Goal: Transaction & Acquisition: Purchase product/service

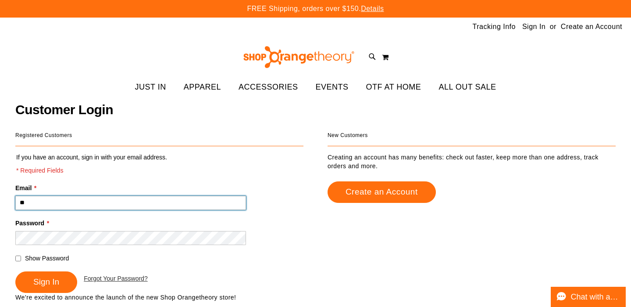
type input "*"
paste input "**********"
type input "**********"
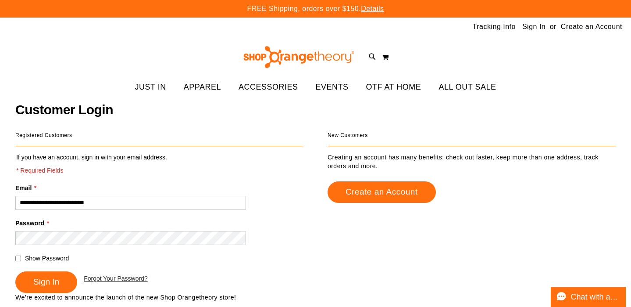
click at [50, 293] on fieldset "**********" at bounding box center [159, 223] width 288 height 140
click at [45, 280] on span "Sign In" at bounding box center [46, 281] width 26 height 9
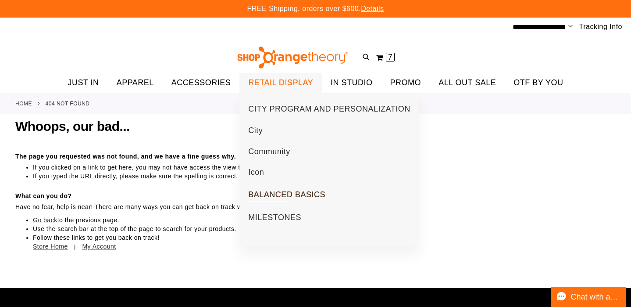
click at [260, 197] on span "BALANCED BASICS" at bounding box center [286, 195] width 77 height 11
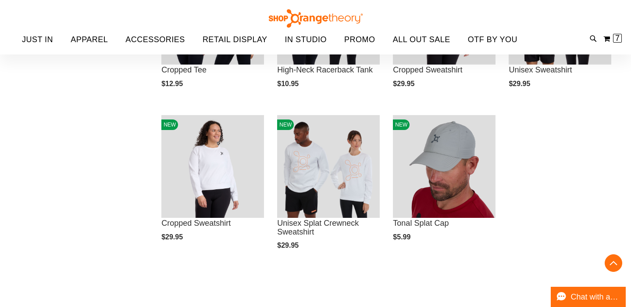
scroll to position [37, 0]
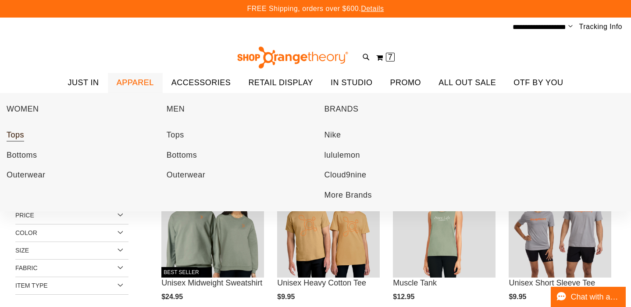
click at [18, 134] on span "Tops" at bounding box center [16, 135] width 18 height 11
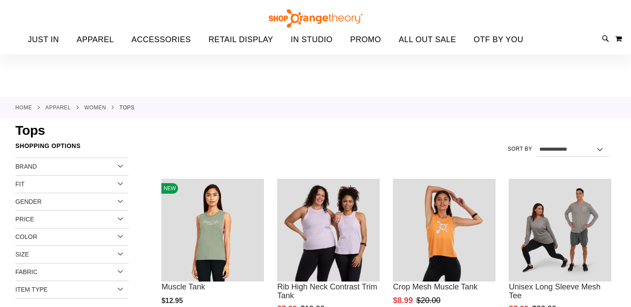
scroll to position [32, 0]
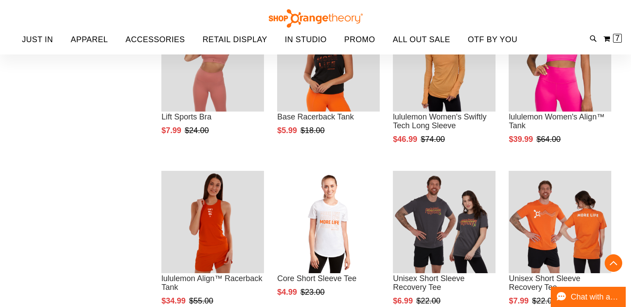
scroll to position [491, 0]
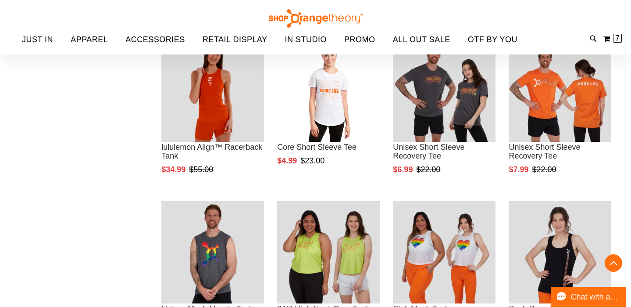
scroll to position [688, 0]
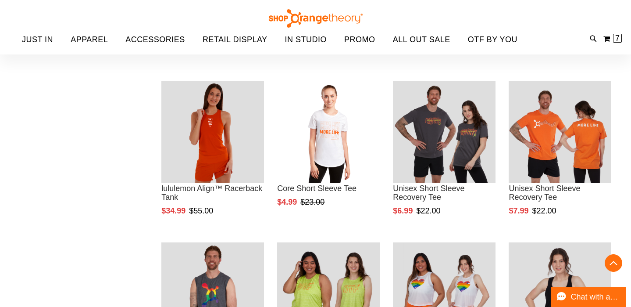
scroll to position [648, 0]
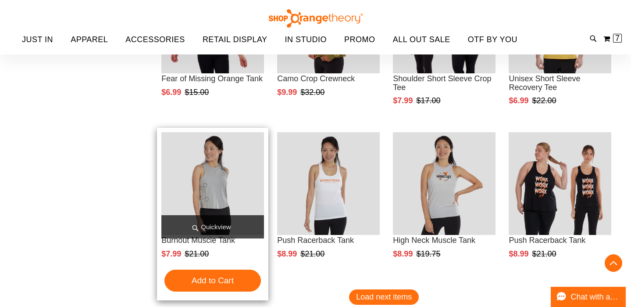
scroll to position [1280, 0]
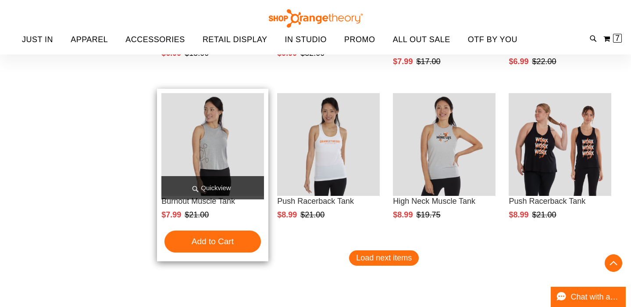
click at [218, 185] on span "Quickview" at bounding box center [212, 187] width 103 height 23
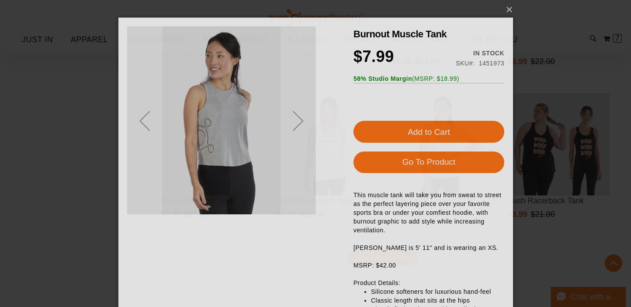
scroll to position [0, 0]
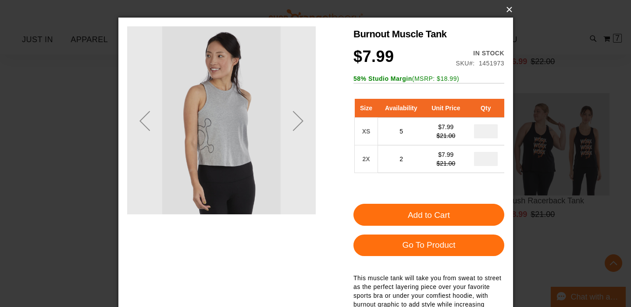
click at [508, 12] on button "×" at bounding box center [318, 9] width 395 height 19
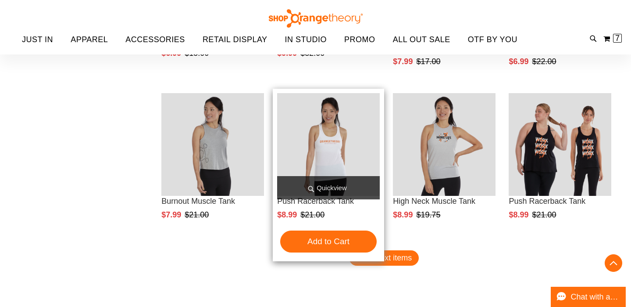
click at [335, 176] on span "Quickview" at bounding box center [328, 187] width 103 height 23
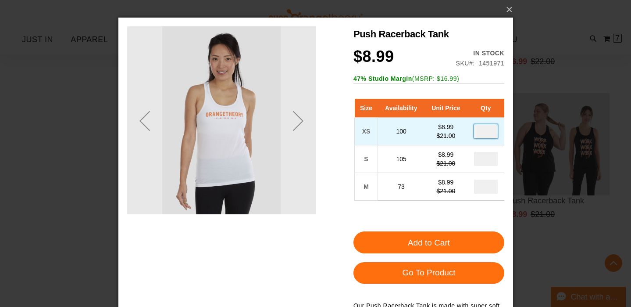
click at [490, 129] on input "number" at bounding box center [486, 131] width 24 height 14
type input "*"
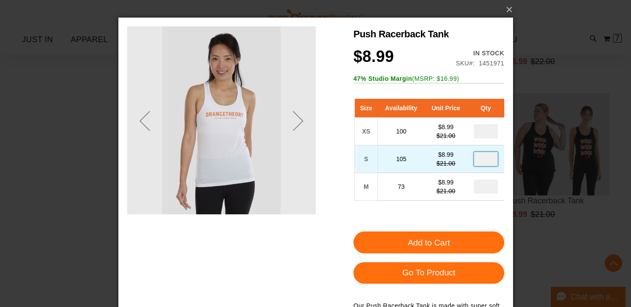
click at [493, 157] on input "number" at bounding box center [486, 159] width 24 height 14
type input "*"
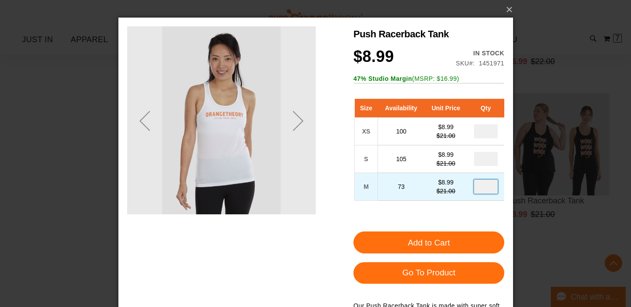
click at [491, 193] on input "number" at bounding box center [486, 186] width 24 height 14
type input "*"
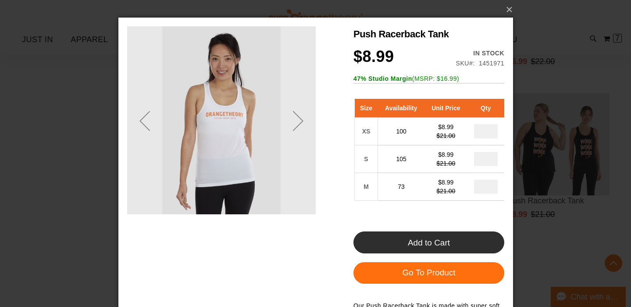
click at [411, 246] on span "Add to Cart" at bounding box center [429, 242] width 42 height 9
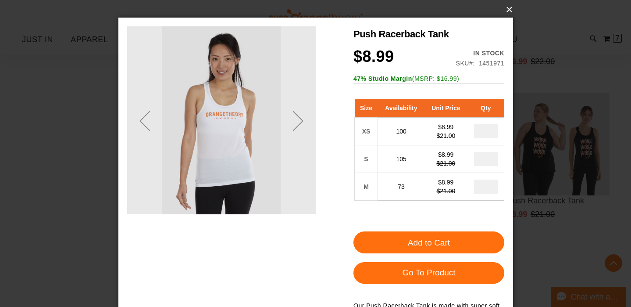
click at [508, 9] on button "×" at bounding box center [318, 9] width 395 height 19
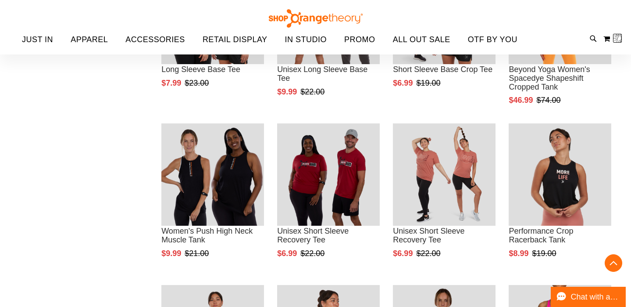
scroll to position [6, 0]
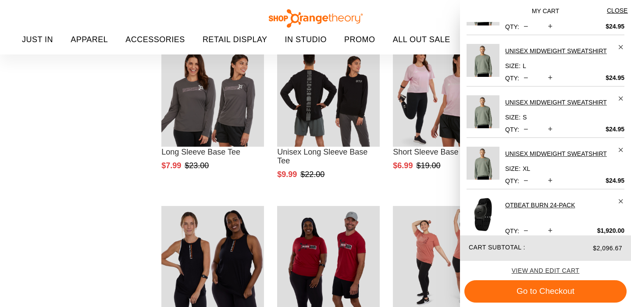
scroll to position [201, 0]
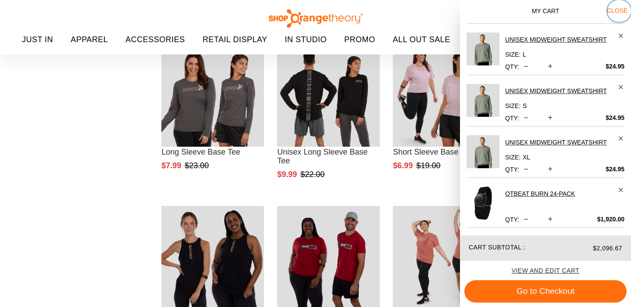
click at [616, 4] on button "Close" at bounding box center [620, 11] width 24 height 22
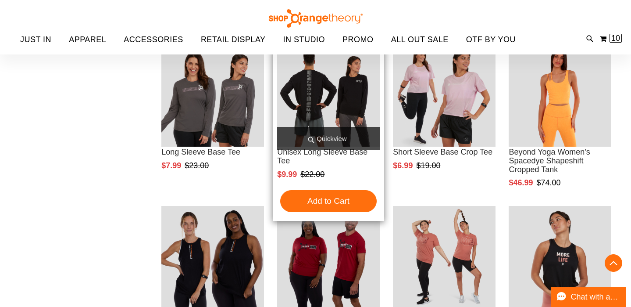
scroll to position [0, 0]
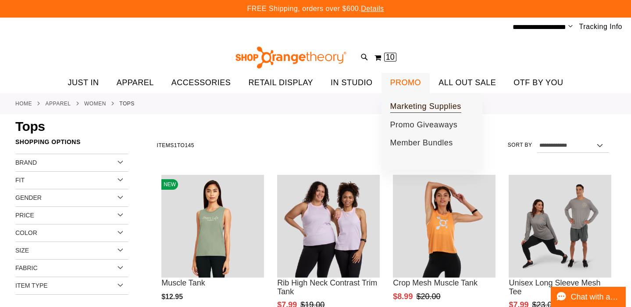
click at [407, 106] on span "Marketing Supplies" at bounding box center [425, 107] width 71 height 11
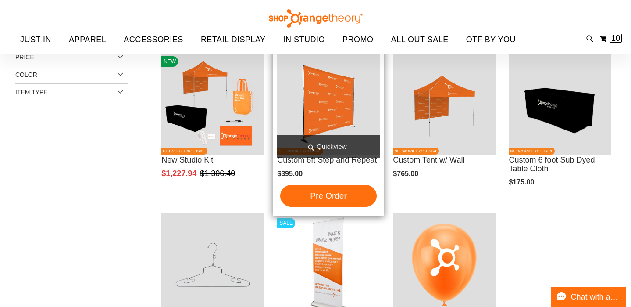
scroll to position [22, 0]
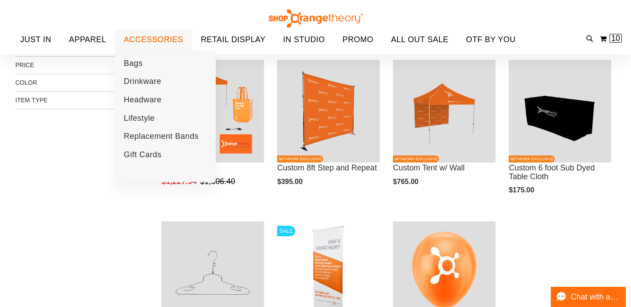
click at [146, 42] on span "ACCESSORIES" at bounding box center [154, 40] width 60 height 20
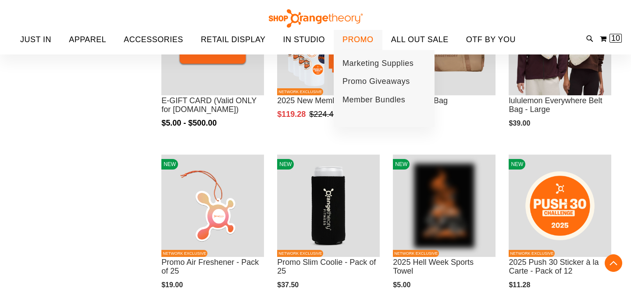
scroll to position [250, 0]
click at [350, 38] on span "PROMO" at bounding box center [358, 40] width 31 height 20
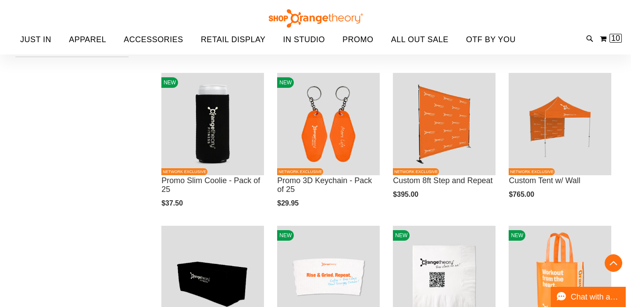
scroll to position [161, 0]
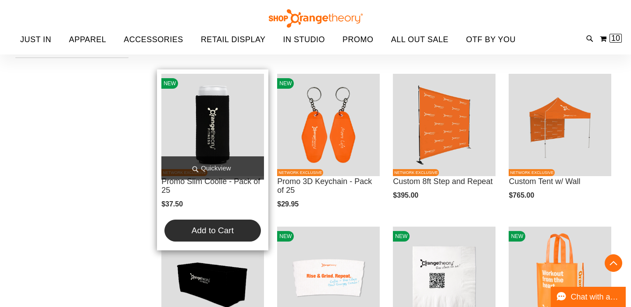
click at [216, 228] on span "Add to Cart" at bounding box center [213, 229] width 42 height 9
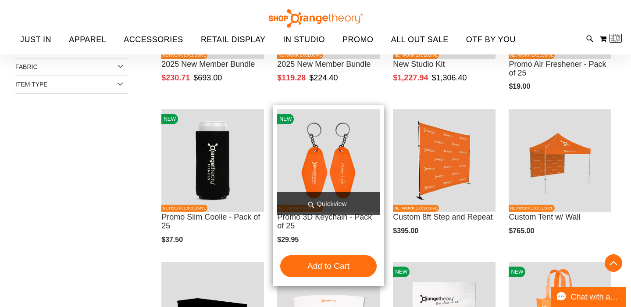
scroll to position [175, 0]
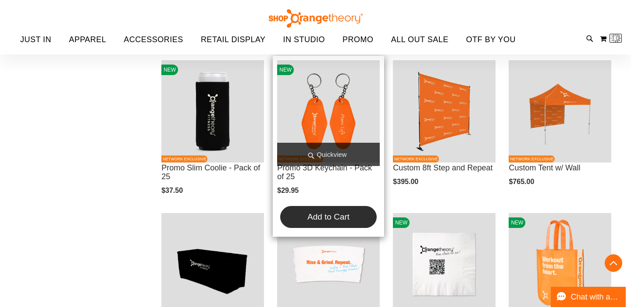
click at [324, 219] on span "Add to Cart" at bounding box center [329, 216] width 42 height 9
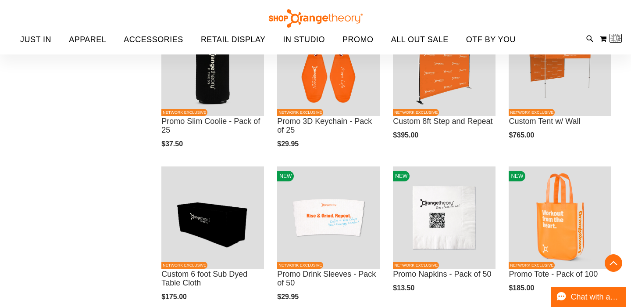
scroll to position [223, 0]
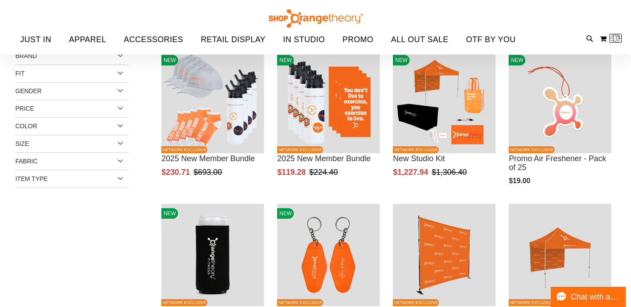
scroll to position [25, 0]
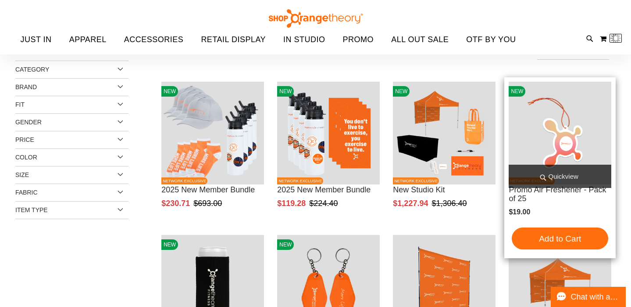
scroll to position [83, 0]
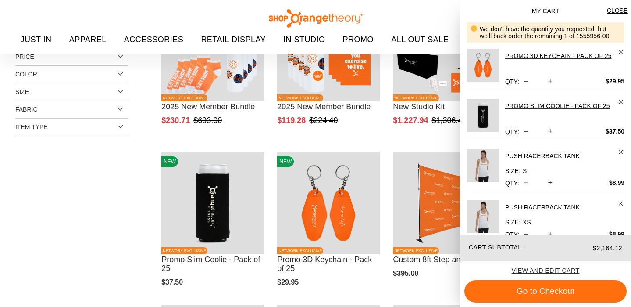
click at [551, 155] on li "Push Racerback Tank Size S Qty" at bounding box center [546, 164] width 158 height 51
click at [622, 8] on span "Close" at bounding box center [617, 10] width 21 height 7
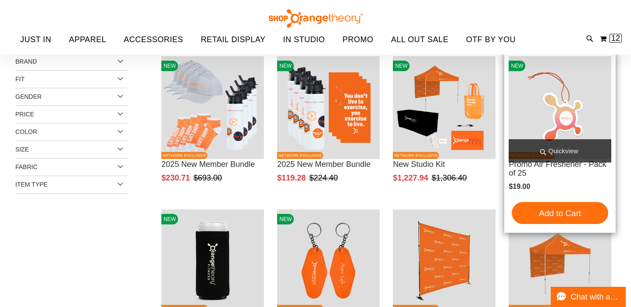
scroll to position [23, 0]
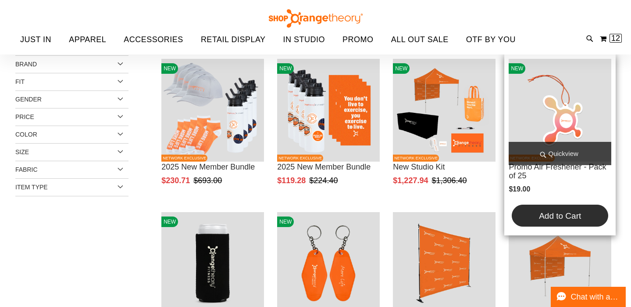
click at [539, 213] on span "Add to Cart" at bounding box center [560, 215] width 42 height 9
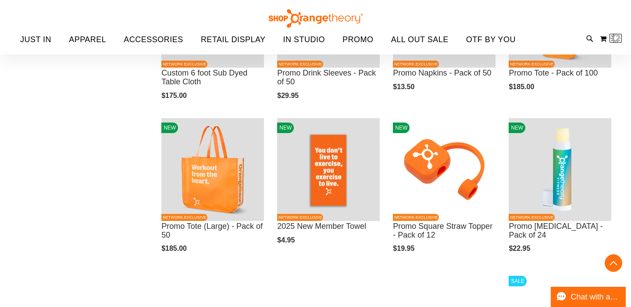
scroll to position [423, 0]
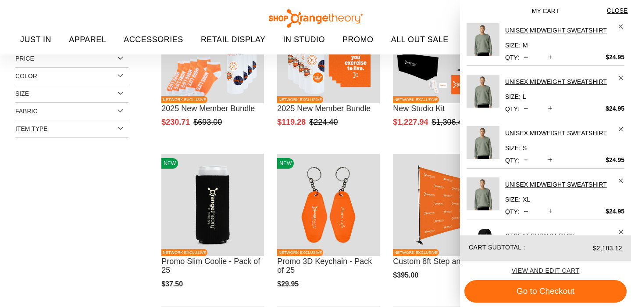
scroll to position [336, 0]
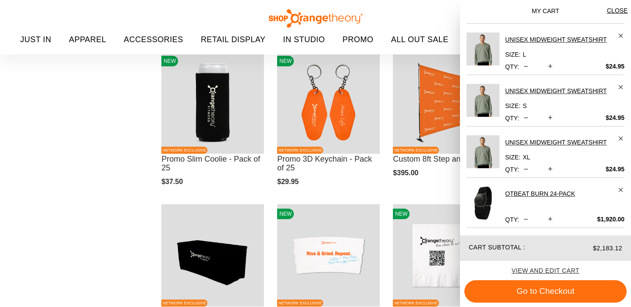
scroll to position [55, 0]
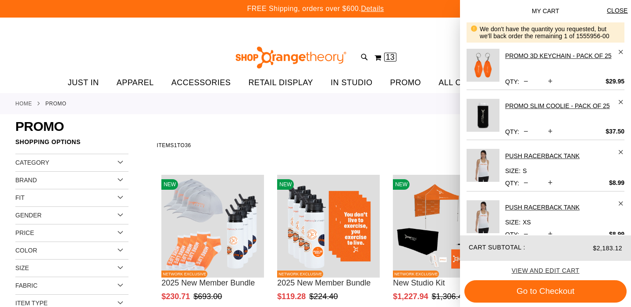
click at [601, 36] on div "We don't have the quantity you requested, but we'll back order the remaining 1 …" at bounding box center [549, 32] width 138 height 14
click at [619, 10] on span "Close" at bounding box center [617, 10] width 21 height 7
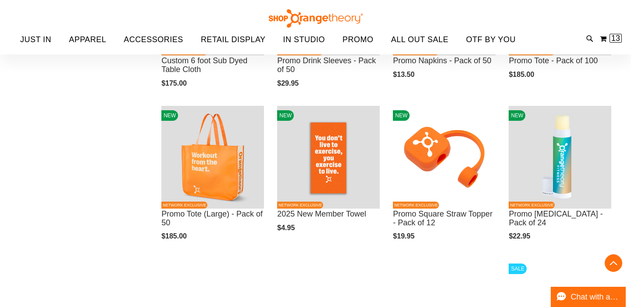
scroll to position [435, 0]
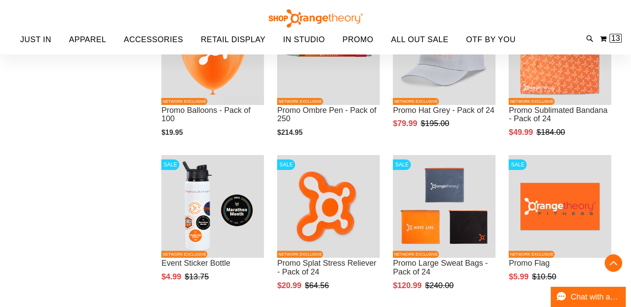
scroll to position [1030, 0]
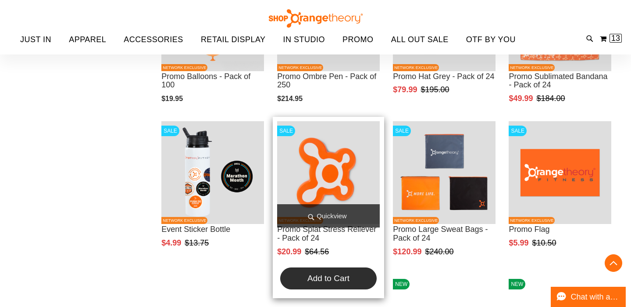
click at [321, 273] on span "Add to Cart" at bounding box center [329, 277] width 42 height 9
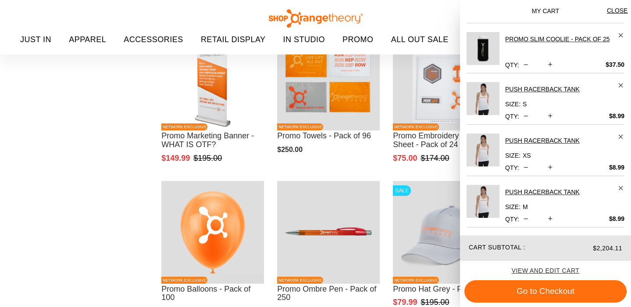
scroll to position [0, 0]
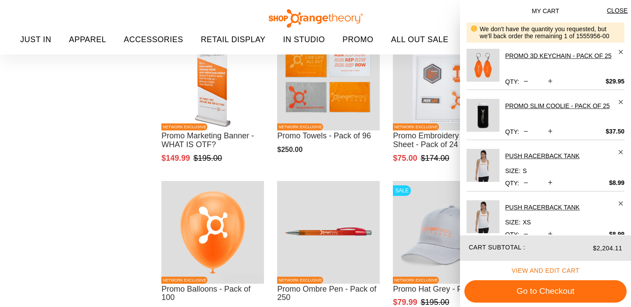
click at [552, 272] on span "View and edit cart" at bounding box center [546, 270] width 68 height 7
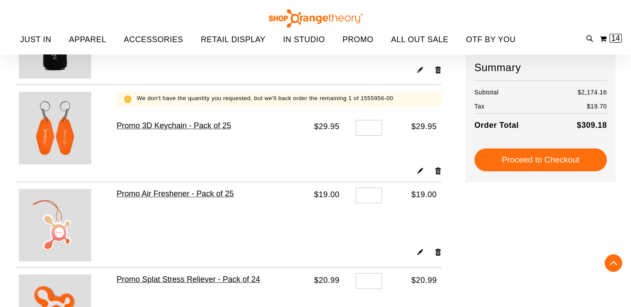
scroll to position [835, 0]
click at [440, 170] on link "Remove item" at bounding box center [438, 170] width 7 height 9
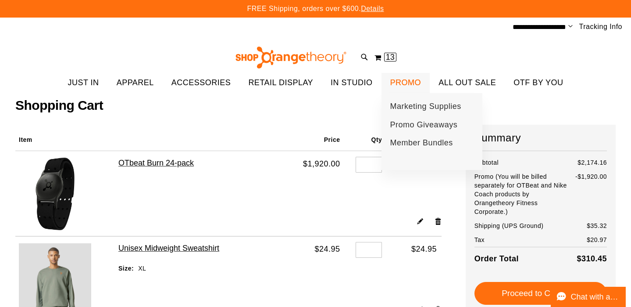
click at [404, 80] on span "PROMO" at bounding box center [405, 83] width 31 height 20
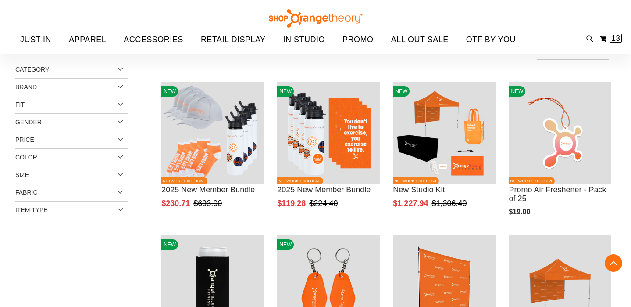
scroll to position [374, 0]
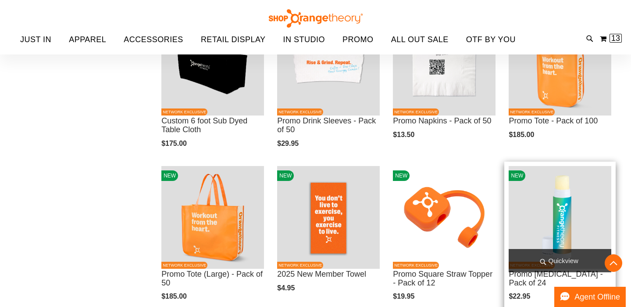
scroll to position [299, 0]
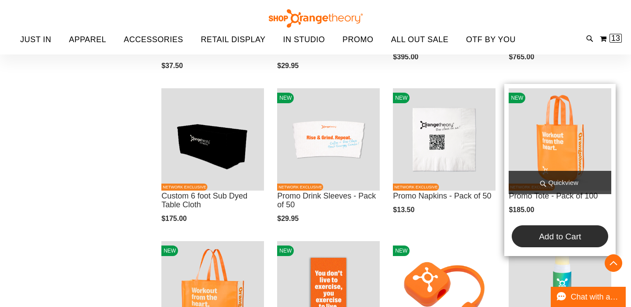
click at [539, 239] on span "Add to Cart" at bounding box center [560, 236] width 42 height 9
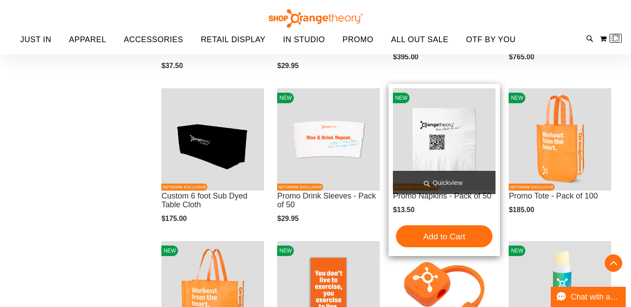
scroll to position [322, 0]
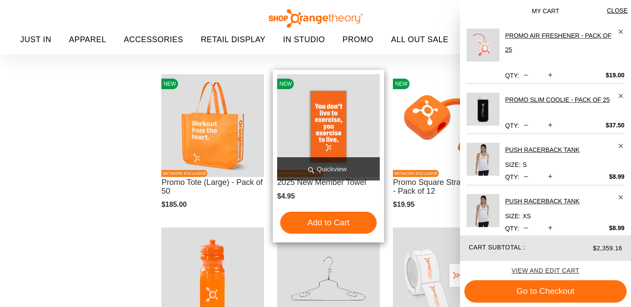
scroll to position [466, 0]
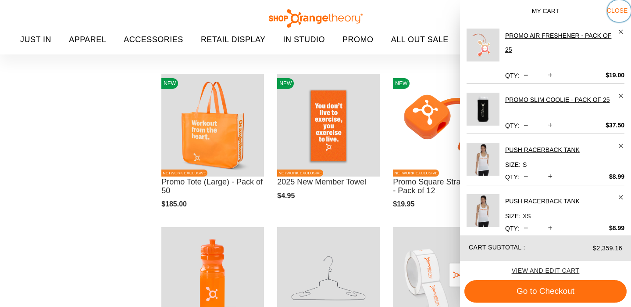
click at [617, 10] on span "Close" at bounding box center [617, 10] width 21 height 7
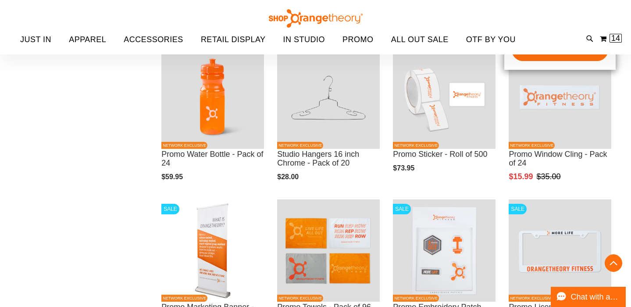
scroll to position [654, 0]
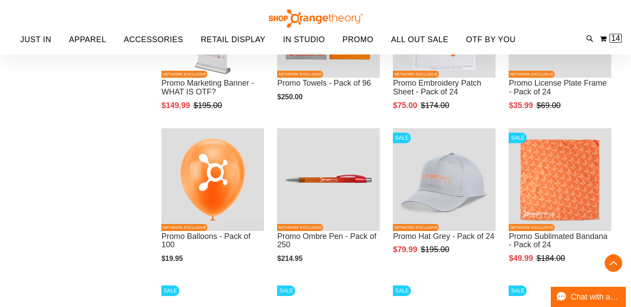
scroll to position [864, 0]
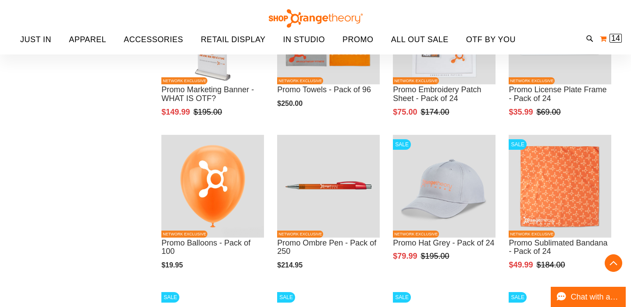
click at [619, 36] on span "14" at bounding box center [616, 38] width 9 height 9
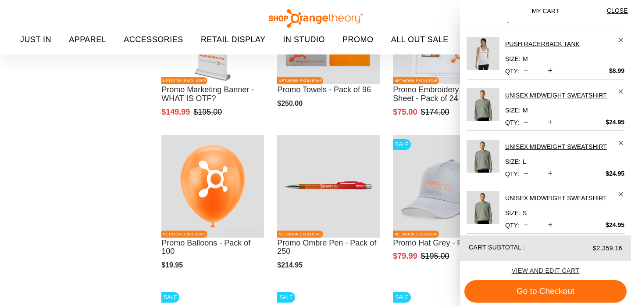
scroll to position [0, 0]
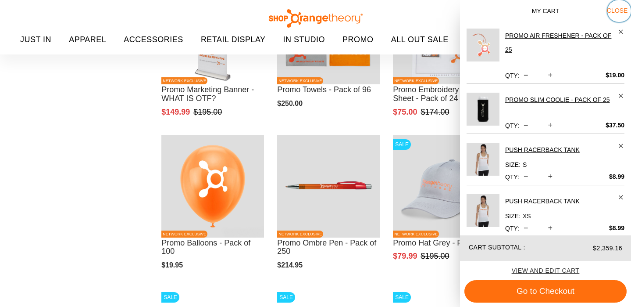
click at [618, 10] on span "Close" at bounding box center [617, 10] width 21 height 7
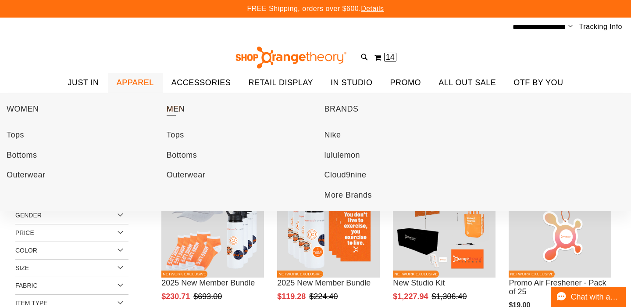
click at [186, 111] on link "MEN" at bounding box center [244, 108] width 154 height 23
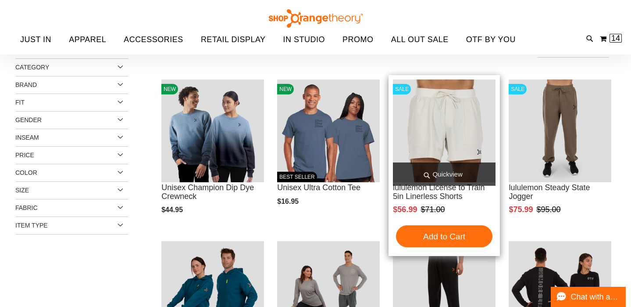
scroll to position [95, 0]
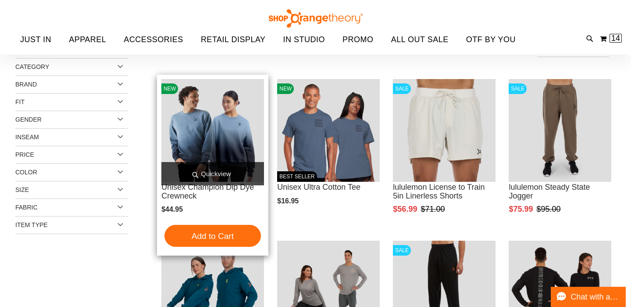
click at [203, 172] on span "Quickview" at bounding box center [212, 173] width 103 height 23
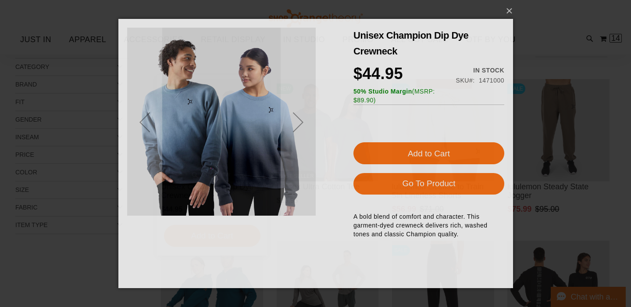
scroll to position [0, 0]
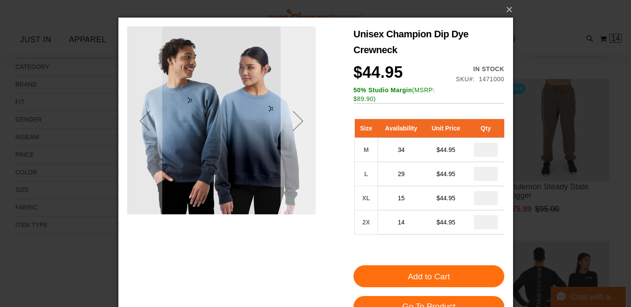
click at [298, 121] on div "Next" at bounding box center [297, 120] width 35 height 35
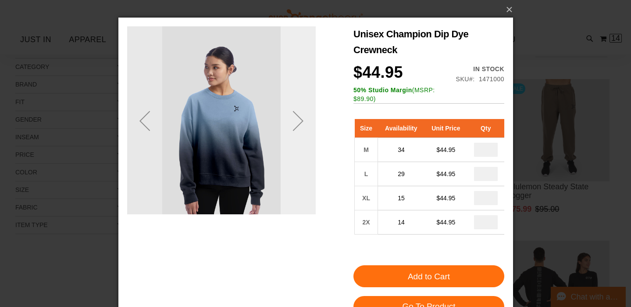
click at [298, 121] on div "Next" at bounding box center [297, 120] width 35 height 35
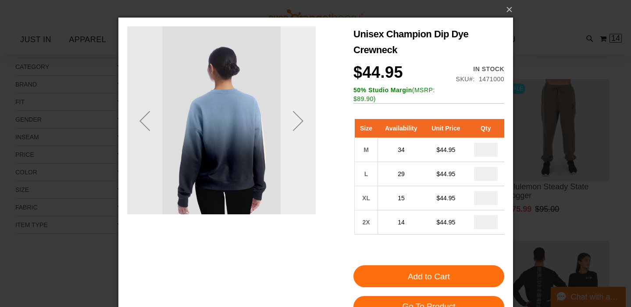
click at [298, 121] on div "Next" at bounding box center [297, 120] width 35 height 35
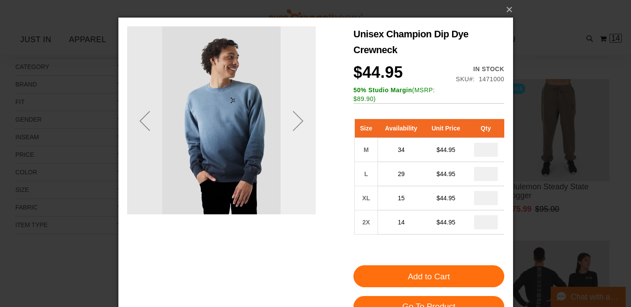
click at [298, 122] on div "Next" at bounding box center [297, 120] width 35 height 35
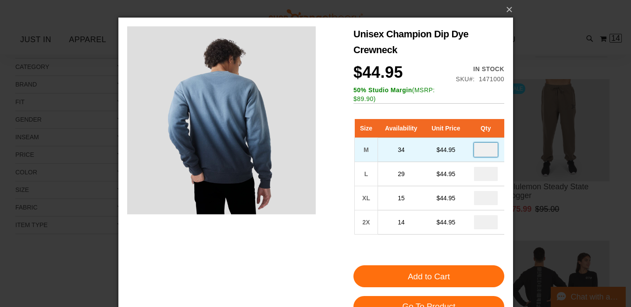
click at [492, 149] on input "number" at bounding box center [486, 150] width 24 height 14
type input "*"
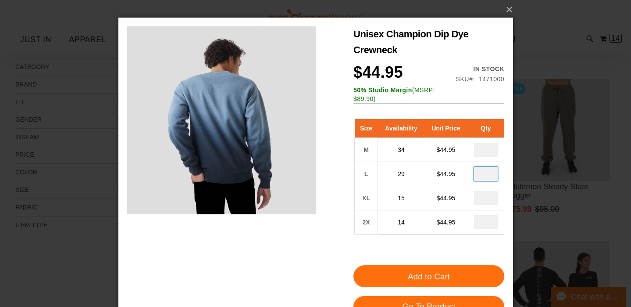
click at [490, 174] on input "number" at bounding box center [486, 174] width 24 height 14
type input "*"
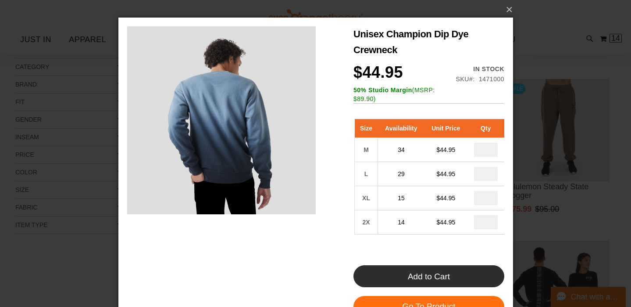
click at [417, 280] on span "Add to Cart" at bounding box center [429, 276] width 42 height 9
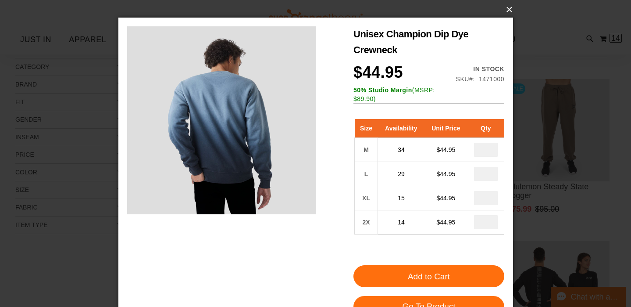
click at [506, 10] on button "×" at bounding box center [318, 9] width 395 height 19
click at [509, 8] on button "×" at bounding box center [318, 9] width 395 height 19
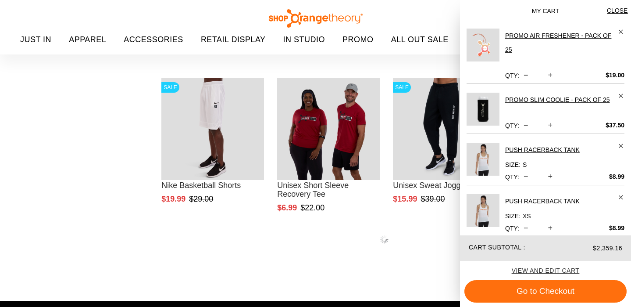
scroll to position [426, 0]
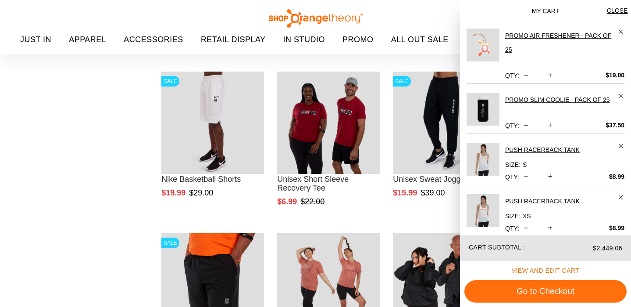
click at [538, 267] on span "View and edit cart" at bounding box center [546, 270] width 68 height 7
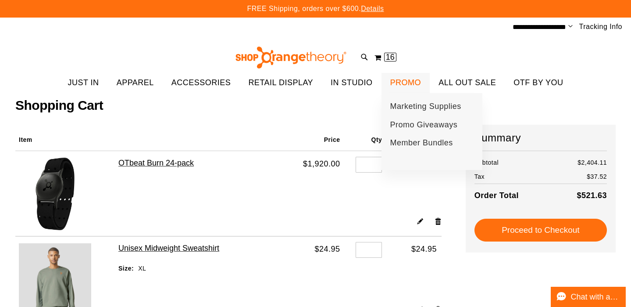
click at [398, 79] on span "PROMO" at bounding box center [405, 83] width 31 height 20
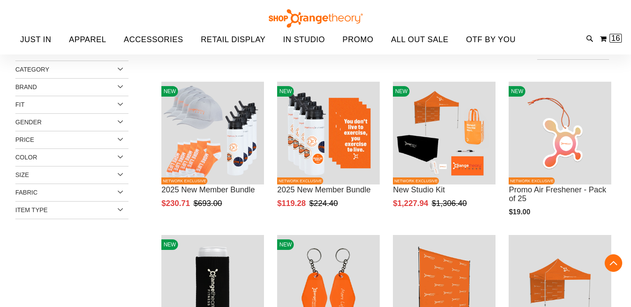
scroll to position [305, 0]
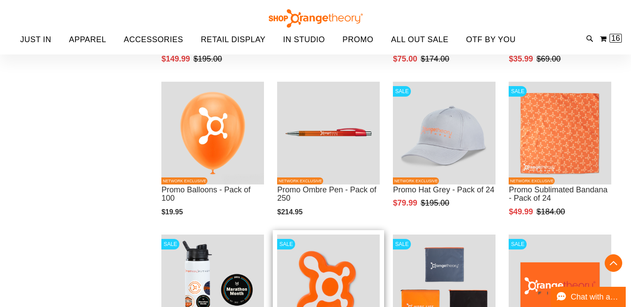
scroll to position [915, 0]
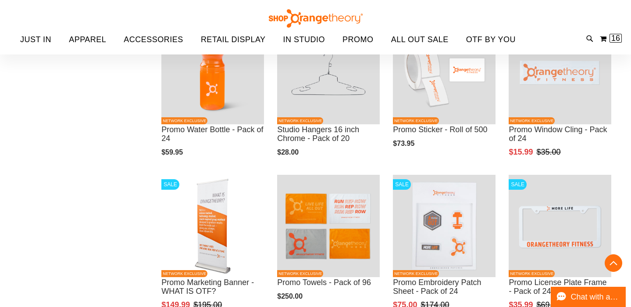
scroll to position [671, 0]
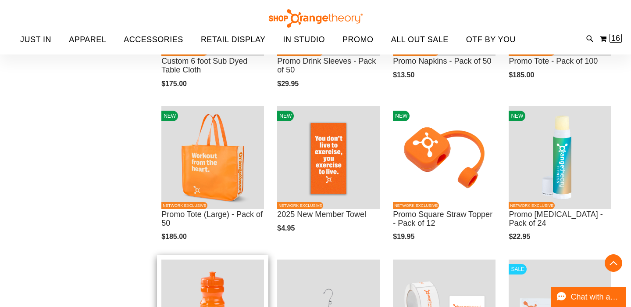
scroll to position [433, 0]
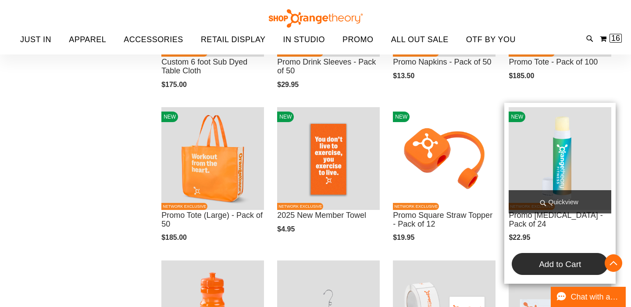
click at [552, 260] on button "Add to Cart" at bounding box center [560, 264] width 97 height 22
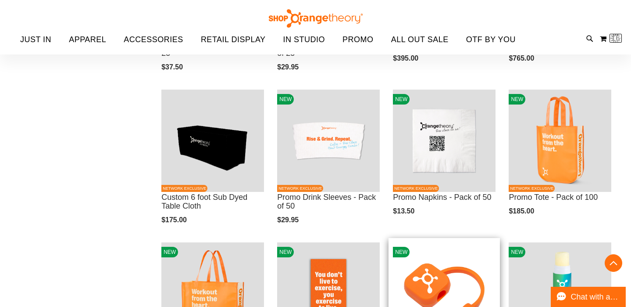
scroll to position [297, 0]
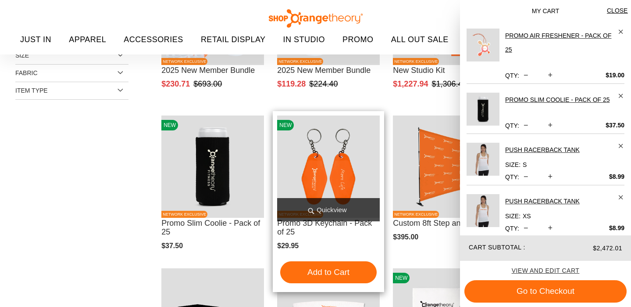
scroll to position [459, 0]
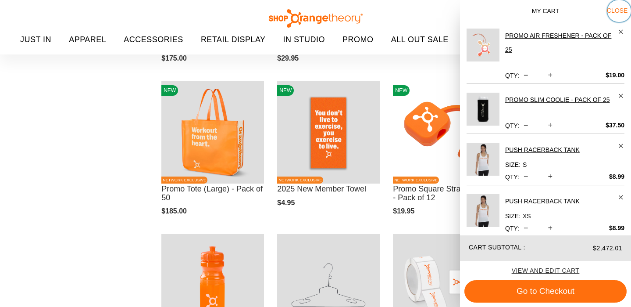
click at [615, 10] on span "Close" at bounding box center [617, 10] width 21 height 7
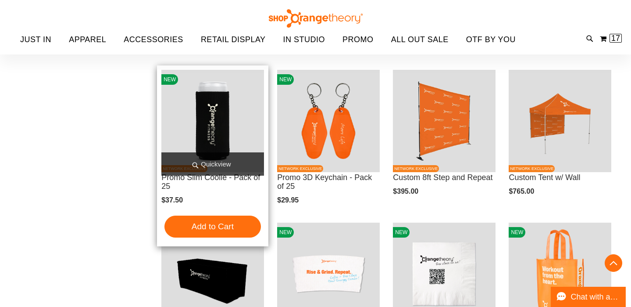
scroll to position [163, 0]
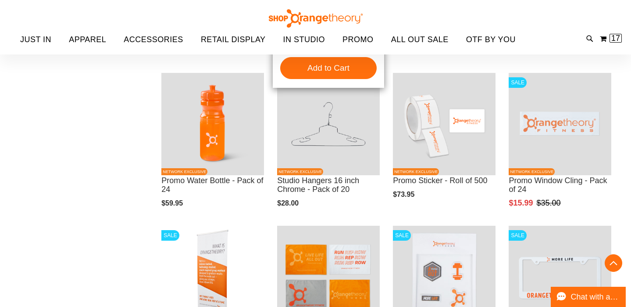
scroll to position [621, 0]
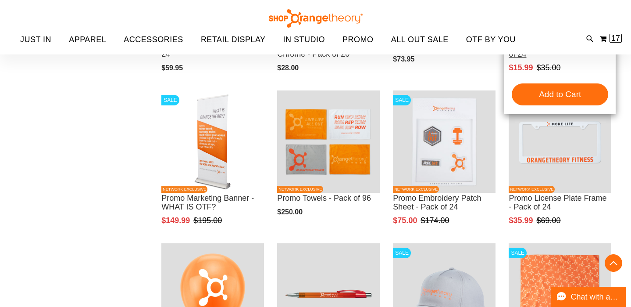
scroll to position [712, 0]
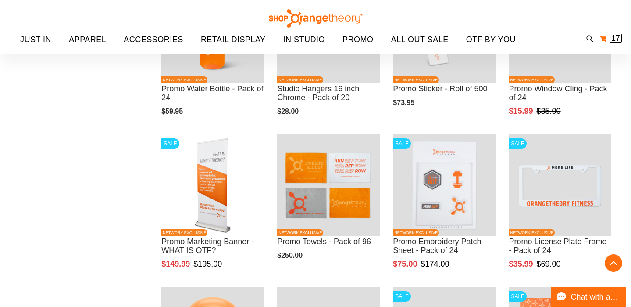
click at [613, 35] on span "17" at bounding box center [616, 38] width 9 height 9
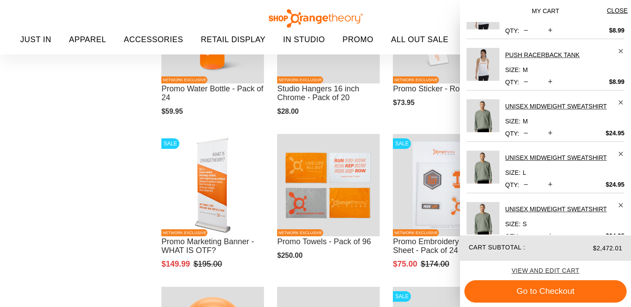
scroll to position [315, 0]
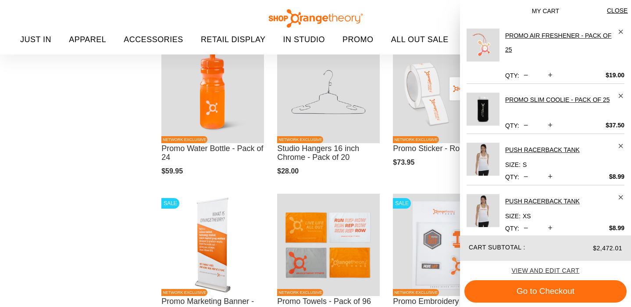
scroll to position [647, 0]
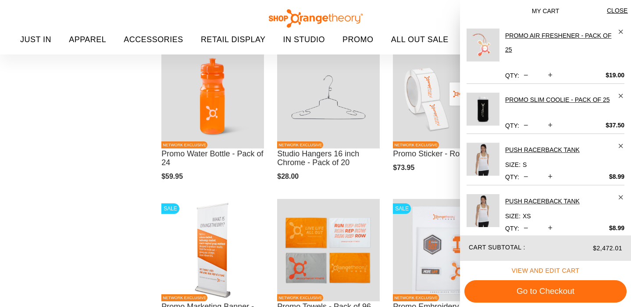
click at [533, 268] on span "View and edit cart" at bounding box center [546, 270] width 68 height 7
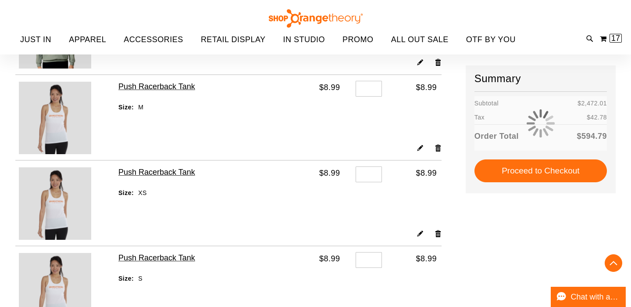
scroll to position [502, 0]
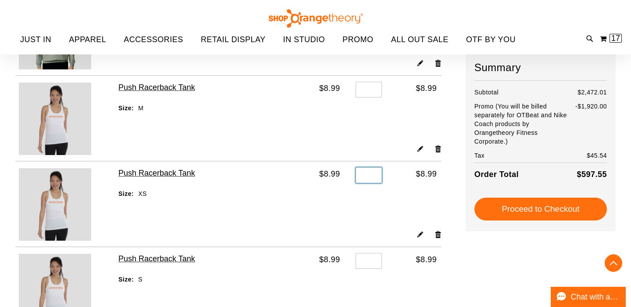
click at [372, 176] on input "*" at bounding box center [369, 175] width 26 height 16
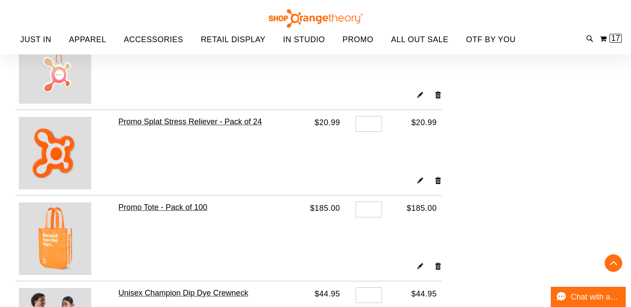
scroll to position [1380, 0]
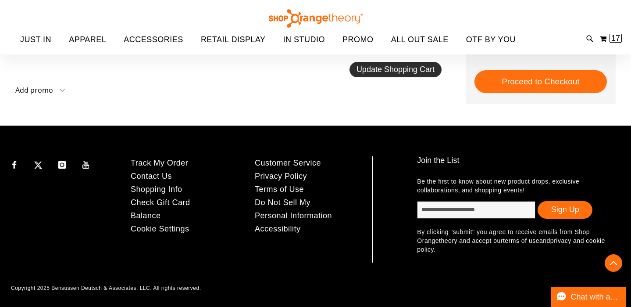
type input "*"
click at [366, 75] on button "Update Shopping Cart" at bounding box center [396, 69] width 92 height 15
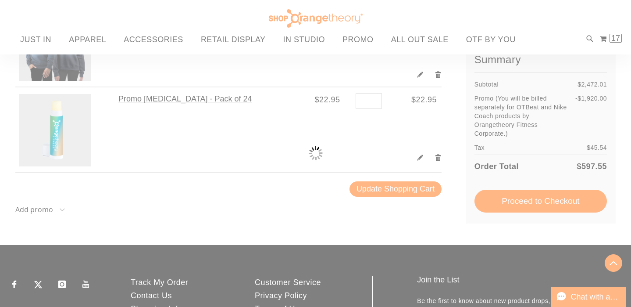
scroll to position [1261, 0]
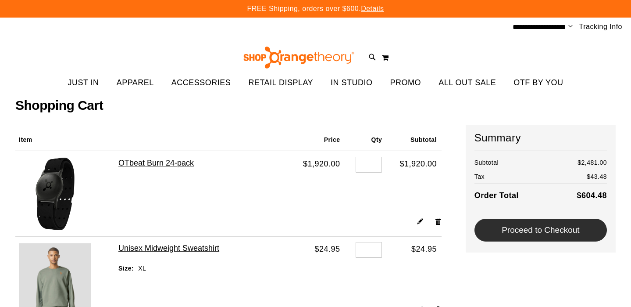
click at [530, 232] on span "Proceed to Checkout" at bounding box center [541, 229] width 78 height 9
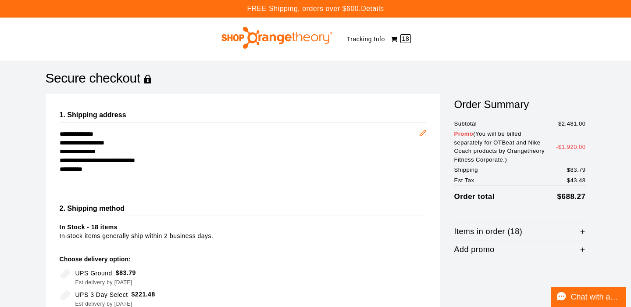
click at [368, 11] on link "Details" at bounding box center [372, 8] width 23 height 7
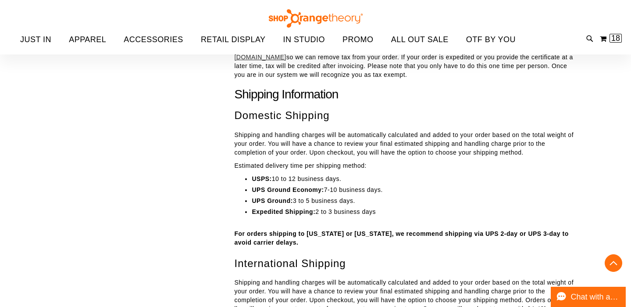
scroll to position [2683, 0]
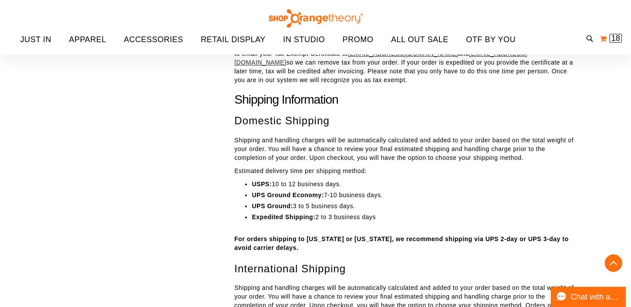
click at [617, 39] on span "18" at bounding box center [616, 38] width 9 height 9
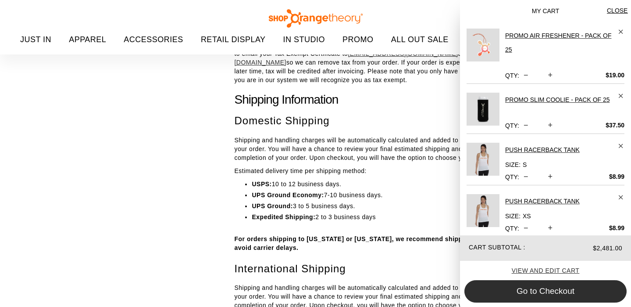
click at [531, 295] on button "Go to Checkout" at bounding box center [546, 291] width 162 height 22
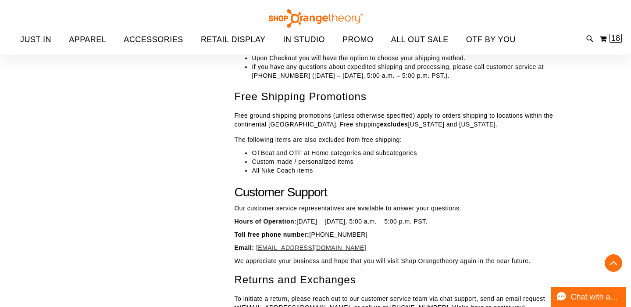
scroll to position [3000, 0]
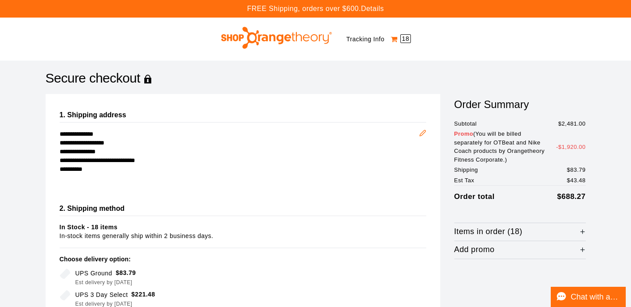
click at [403, 37] on span "18" at bounding box center [406, 38] width 11 height 9
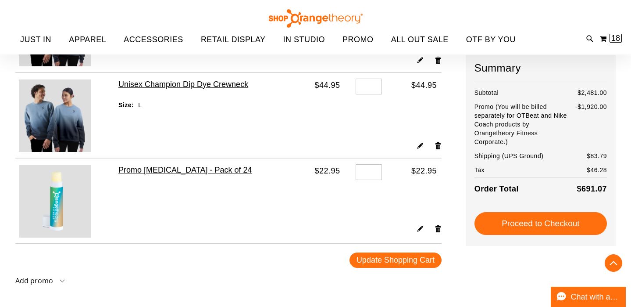
scroll to position [1098, 0]
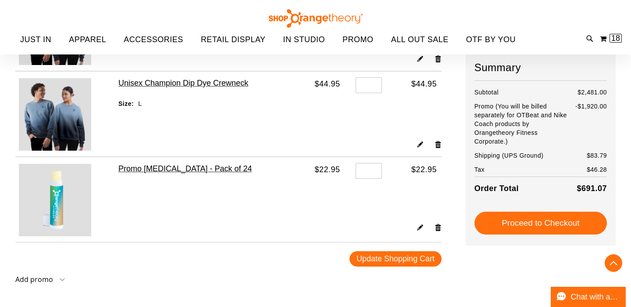
click at [34, 281] on strong "Add promo" at bounding box center [34, 279] width 38 height 10
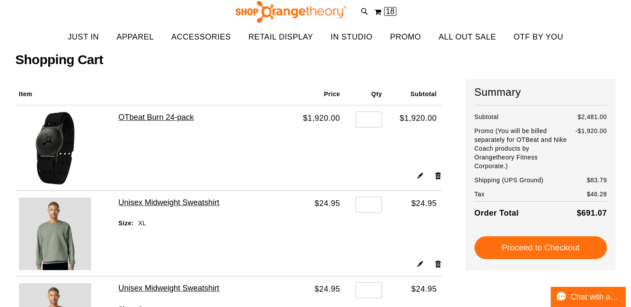
scroll to position [0, 0]
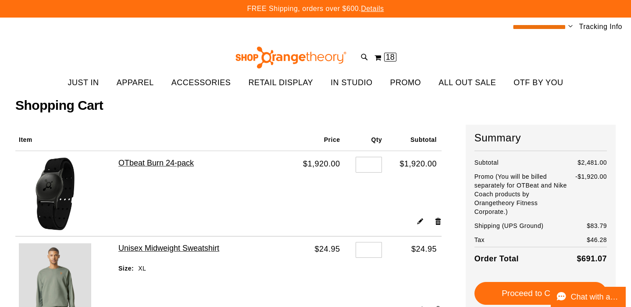
click at [554, 26] on span "**********" at bounding box center [540, 27] width 54 height 7
click at [570, 27] on span "Change" at bounding box center [571, 27] width 4 height 8
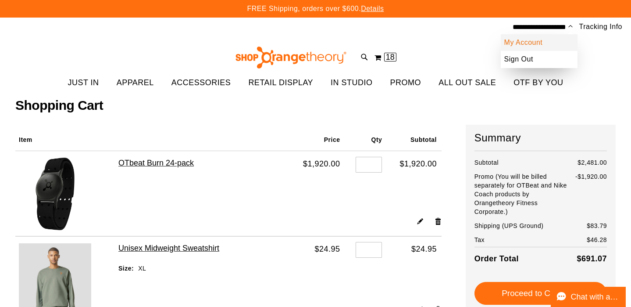
click at [527, 40] on link "My Account" at bounding box center [539, 42] width 77 height 17
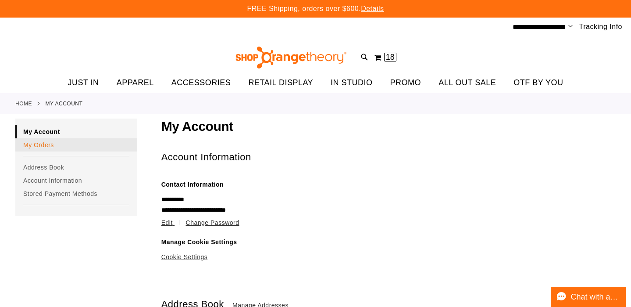
click at [43, 146] on link "My Orders" at bounding box center [76, 144] width 122 height 13
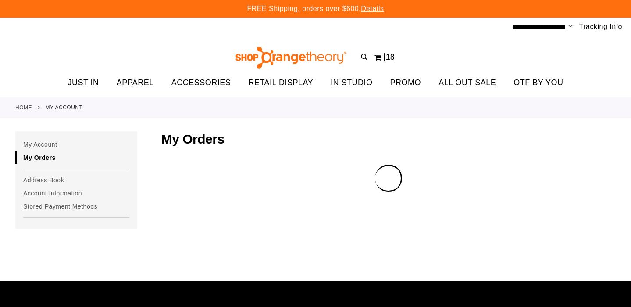
click at [43, 151] on link "My Orders" at bounding box center [76, 157] width 122 height 13
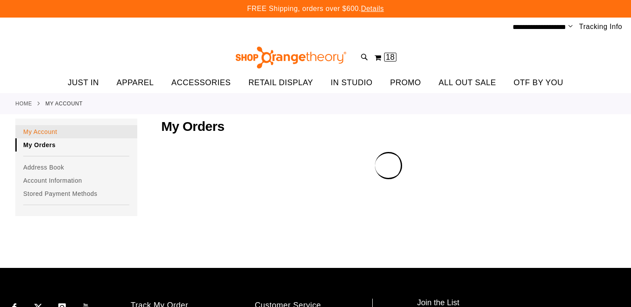
click at [39, 134] on link "My Account" at bounding box center [76, 131] width 122 height 13
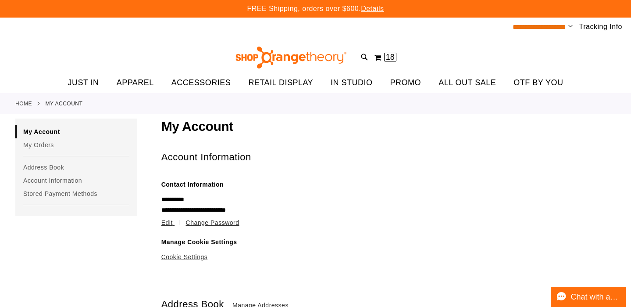
click at [519, 29] on span "**********" at bounding box center [540, 27] width 54 height 7
click at [379, 8] on link "Details" at bounding box center [372, 8] width 23 height 7
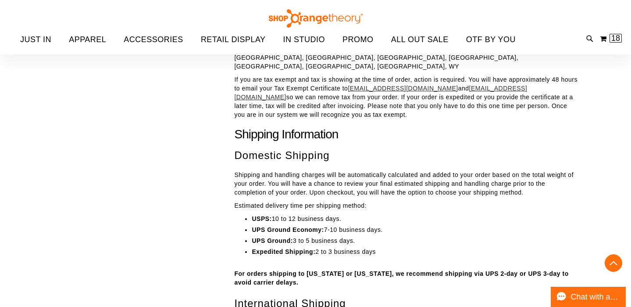
scroll to position [2646, 0]
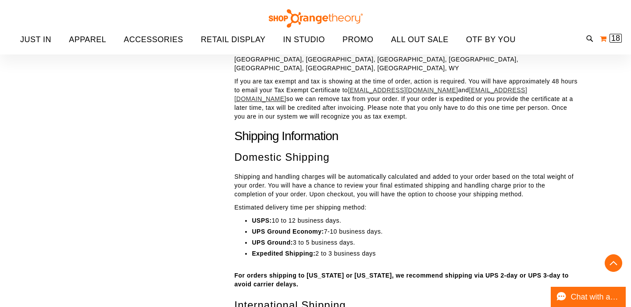
click at [612, 41] on span "18" at bounding box center [616, 38] width 9 height 9
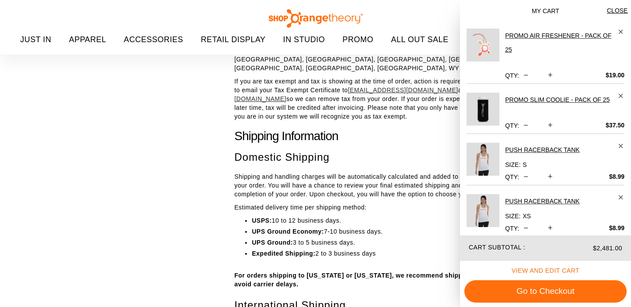
click at [539, 268] on span "View and edit cart" at bounding box center [546, 270] width 68 height 7
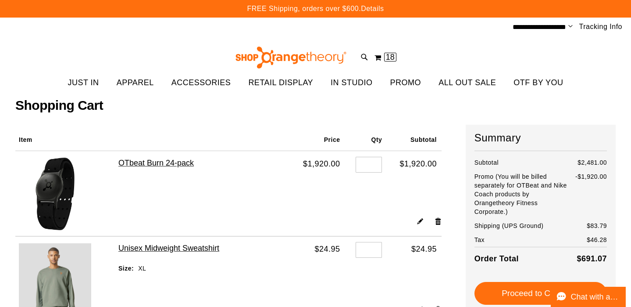
click at [376, 7] on link "Details" at bounding box center [372, 8] width 23 height 7
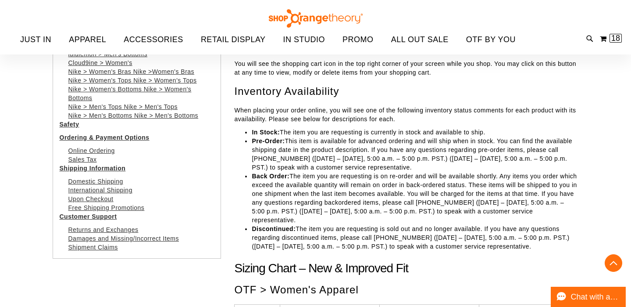
scroll to position [186, 0]
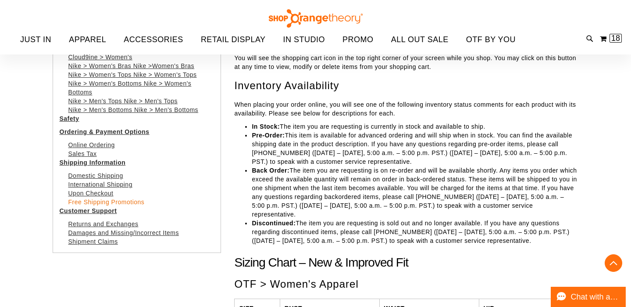
click at [136, 200] on link "Free Shipping Promotions" at bounding box center [106, 203] width 76 height 11
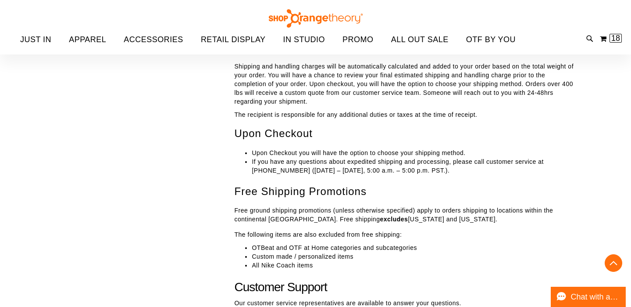
scroll to position [2905, 0]
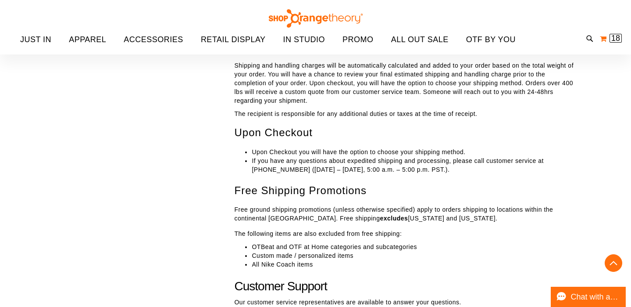
click at [612, 34] on span "18" at bounding box center [616, 38] width 9 height 9
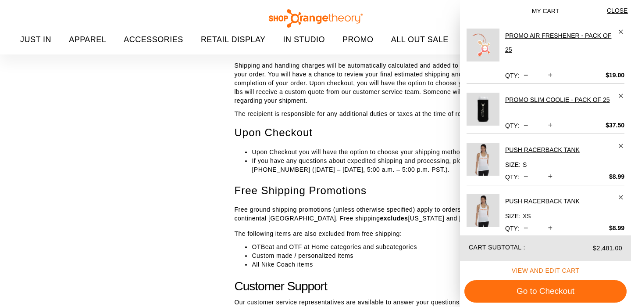
click at [531, 271] on span "View and edit cart" at bounding box center [546, 270] width 68 height 7
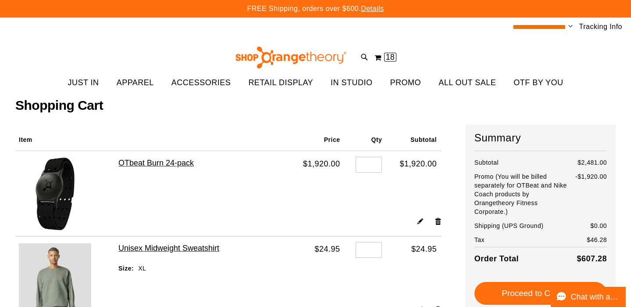
click at [546, 26] on span "**********" at bounding box center [540, 27] width 54 height 7
click at [565, 28] on span "**********" at bounding box center [540, 27] width 54 height 7
click at [570, 27] on span "Change" at bounding box center [571, 27] width 4 height 8
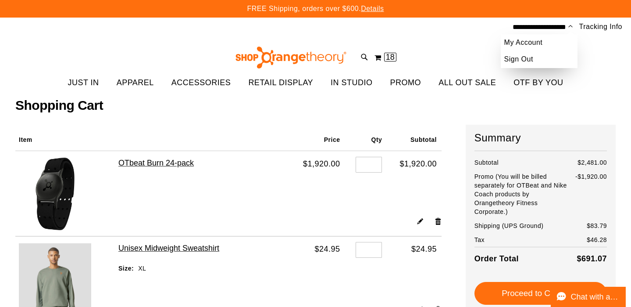
click at [433, 54] on div "Toggle Nav Search Popular Suggestions Advanced Search" at bounding box center [315, 55] width 631 height 36
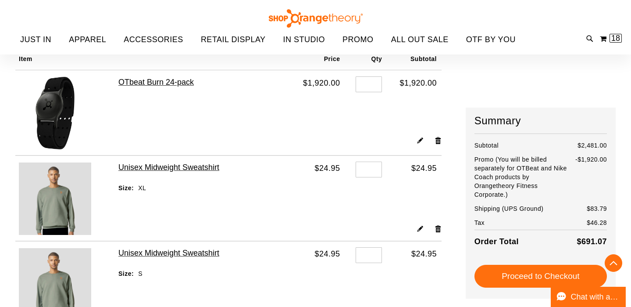
scroll to position [76, 0]
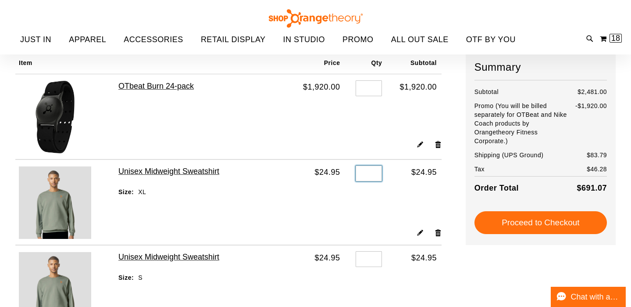
click at [373, 170] on input "*" at bounding box center [369, 173] width 26 height 16
type input "*"
click at [398, 196] on td "$24.95" at bounding box center [414, 193] width 55 height 68
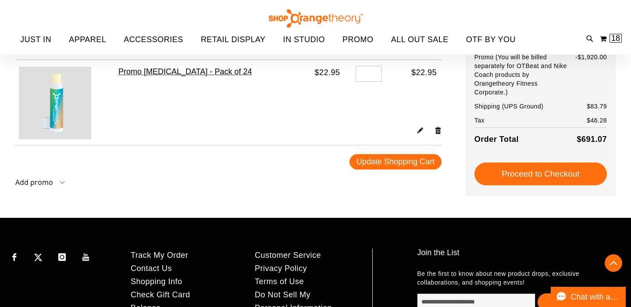
scroll to position [1380, 0]
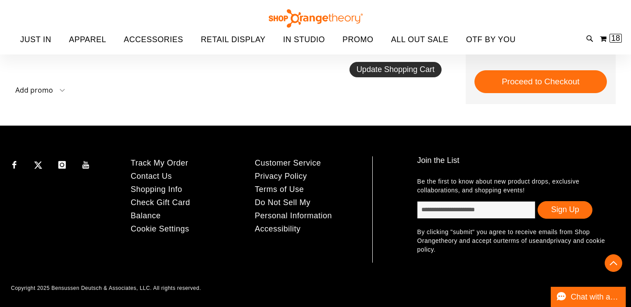
click at [407, 74] on button "Update Shopping Cart" at bounding box center [396, 69] width 92 height 15
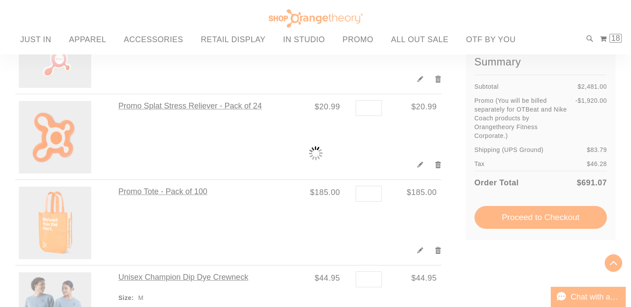
scroll to position [906, 0]
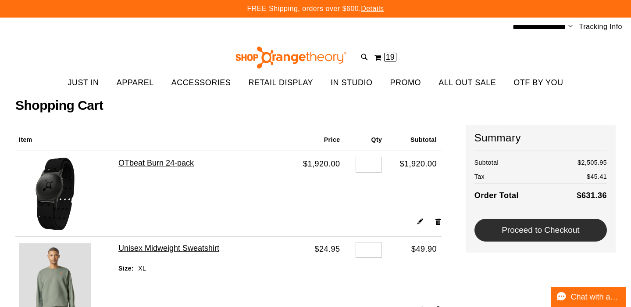
click at [537, 232] on span "Proceed to Checkout" at bounding box center [541, 229] width 78 height 9
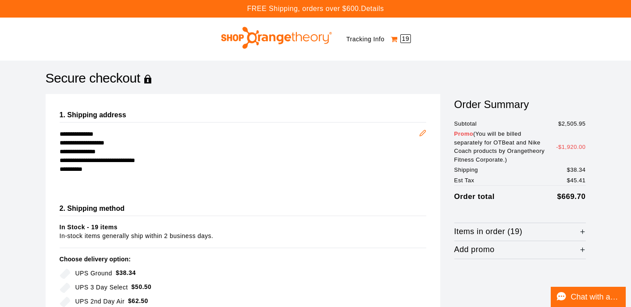
click at [408, 39] on span "19" at bounding box center [406, 38] width 11 height 9
click at [365, 39] on link "Tracking Info" at bounding box center [366, 39] width 38 height 7
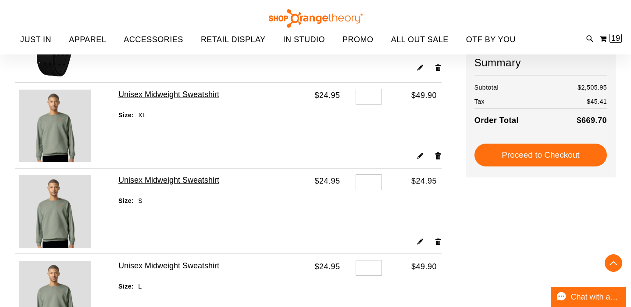
scroll to position [153, 0]
click at [374, 95] on input "*" at bounding box center [369, 96] width 26 height 16
type input "*"
click at [386, 121] on td "Qty *" at bounding box center [366, 116] width 42 height 68
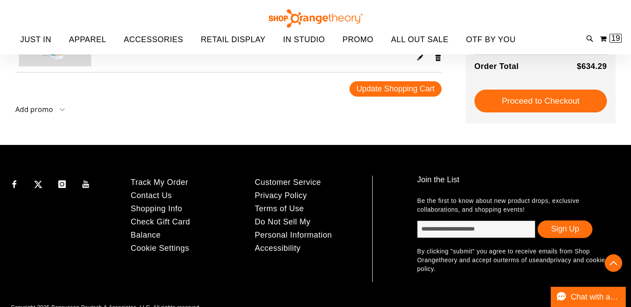
scroll to position [1380, 0]
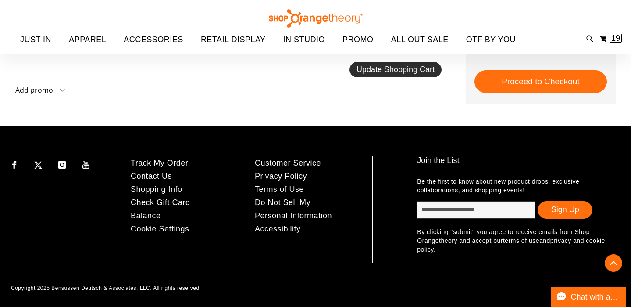
click at [371, 72] on span "Update Shopping Cart" at bounding box center [396, 69] width 78 height 9
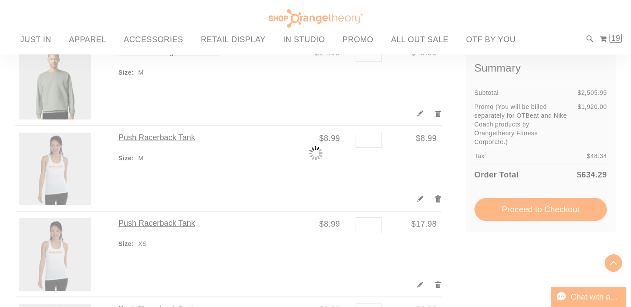
scroll to position [451, 0]
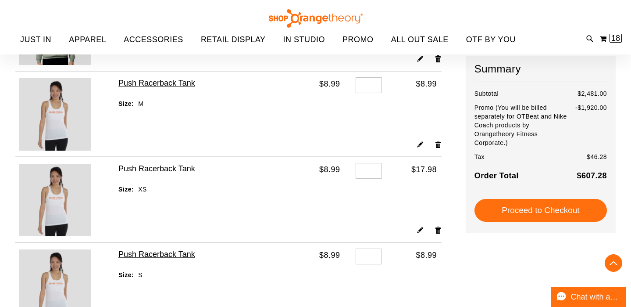
scroll to position [508, 0]
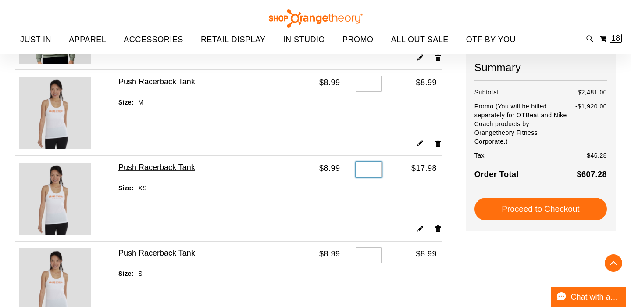
click at [372, 170] on input "*" at bounding box center [369, 169] width 26 height 16
type input "*"
click at [375, 260] on input "*" at bounding box center [369, 255] width 26 height 16
type input "*"
click at [462, 272] on form "Shopping Cart Items Item Price Qty Subtotal OTbeat Burn 24-pack $1,920.00 Qty *" at bounding box center [240, 282] width 451 height 1333
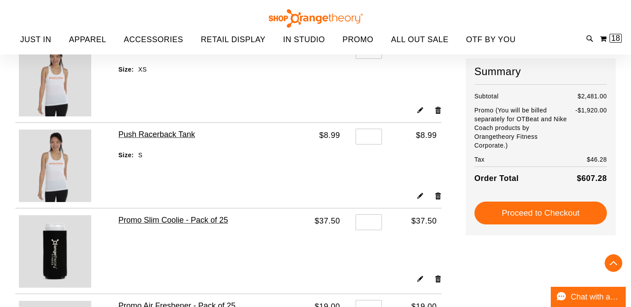
scroll to position [626, 0]
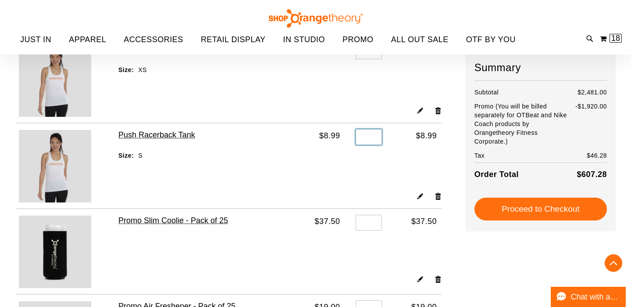
click at [372, 135] on input "*" at bounding box center [369, 137] width 26 height 16
type input "*"
click at [409, 164] on td "$8.99" at bounding box center [414, 157] width 55 height 68
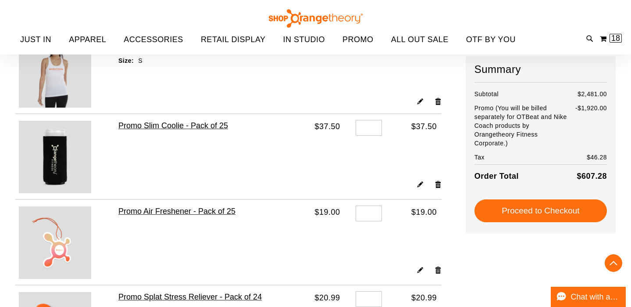
scroll to position [722, 0]
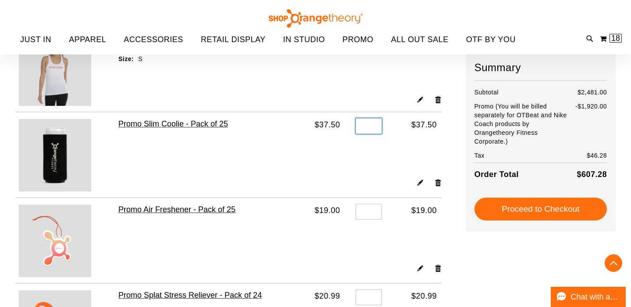
click at [373, 126] on input "*" at bounding box center [369, 126] width 26 height 16
click at [351, 178] on div "Edit Remove item" at bounding box center [279, 185] width 323 height 15
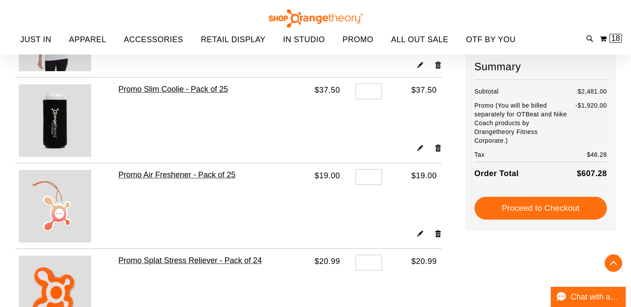
scroll to position [756, 0]
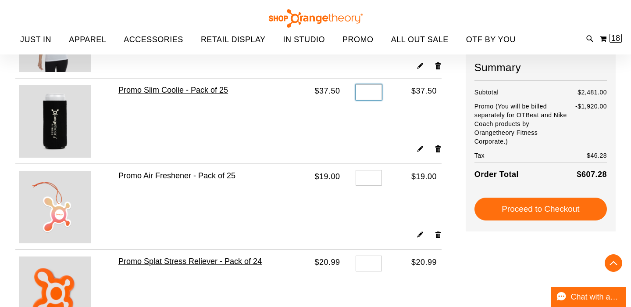
click at [373, 93] on input "*" at bounding box center [369, 92] width 26 height 16
type input "*"
click at [399, 118] on td "$37.50" at bounding box center [414, 111] width 55 height 66
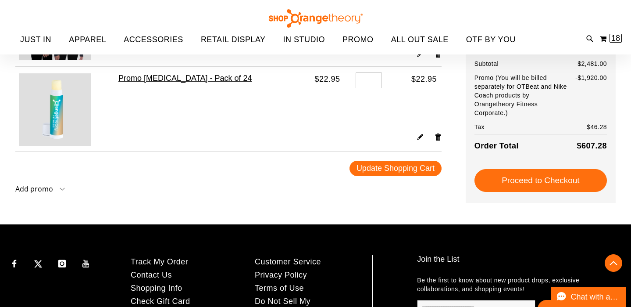
scroll to position [1278, 0]
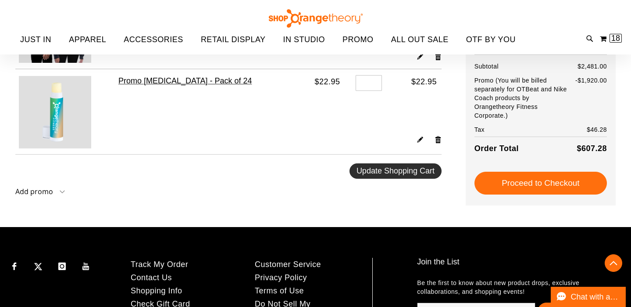
click at [377, 172] on span "Update Shopping Cart" at bounding box center [396, 170] width 78 height 9
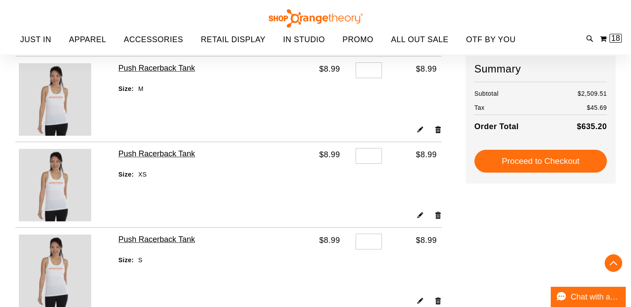
scroll to position [563, 0]
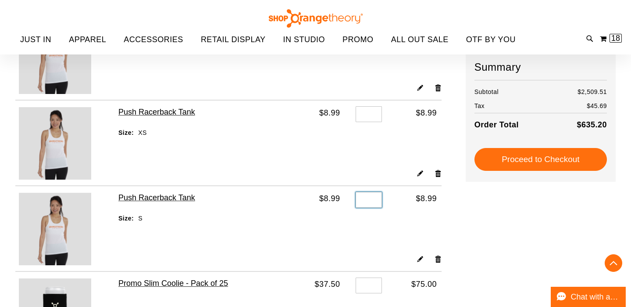
click at [373, 199] on input "*" at bounding box center [369, 200] width 26 height 16
type input "*"
click at [444, 223] on form "Shopping Cart Items Item Price Qty Subtotal OTbeat Burn 24-pack $1,920.00 Qty *" at bounding box center [240, 227] width 451 height 1333
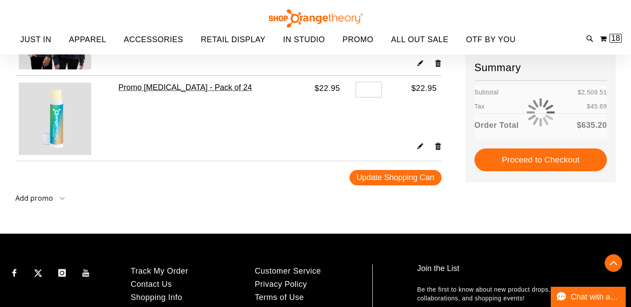
scroll to position [1270, 0]
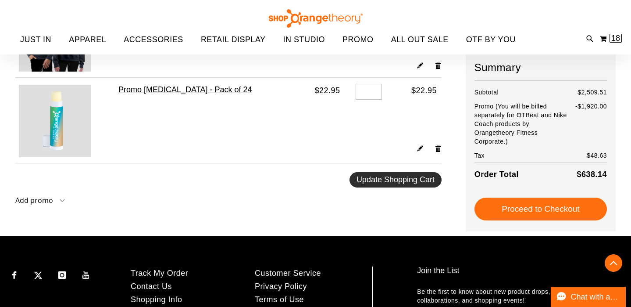
click at [396, 180] on span "Update Shopping Cart" at bounding box center [396, 179] width 78 height 9
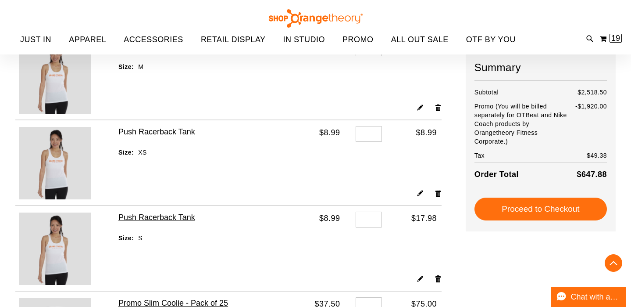
scroll to position [542, 0]
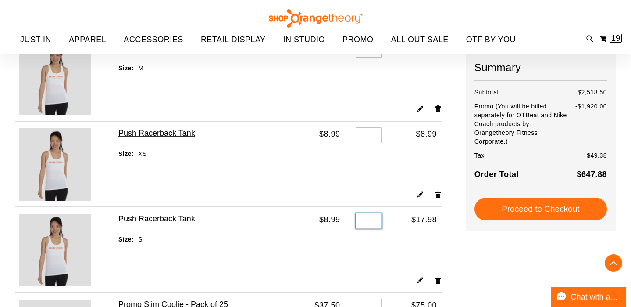
click at [372, 219] on input "*" at bounding box center [369, 221] width 26 height 16
type input "*"
click at [391, 255] on td "$17.98" at bounding box center [414, 241] width 55 height 68
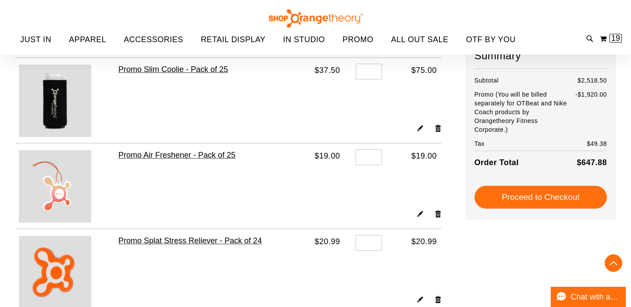
scroll to position [777, 0]
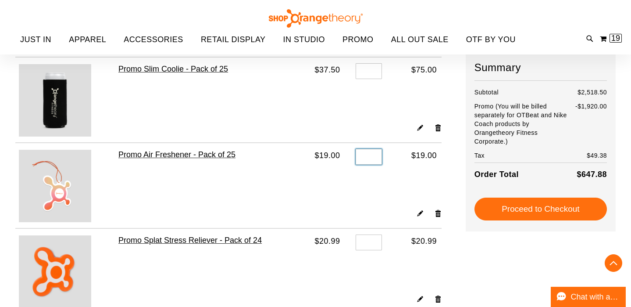
click at [374, 157] on input "*" at bounding box center [369, 157] width 26 height 16
type input "*"
click at [375, 192] on td "Qty *" at bounding box center [366, 176] width 42 height 66
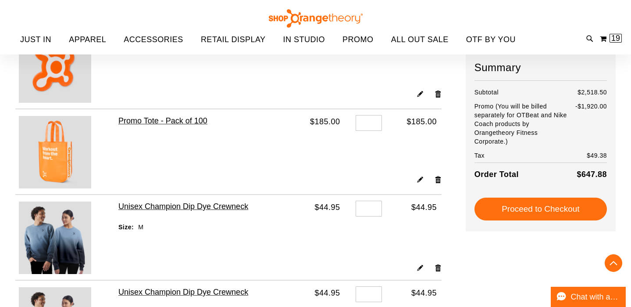
scroll to position [1380, 0]
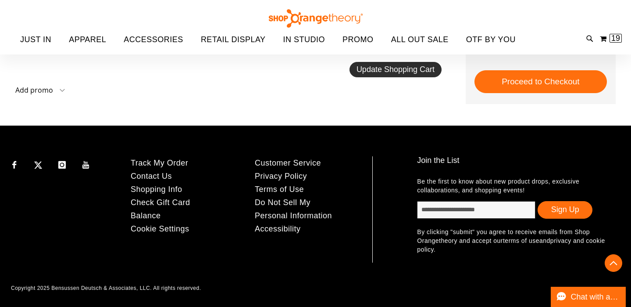
click at [365, 75] on button "Update Shopping Cart" at bounding box center [396, 69] width 92 height 15
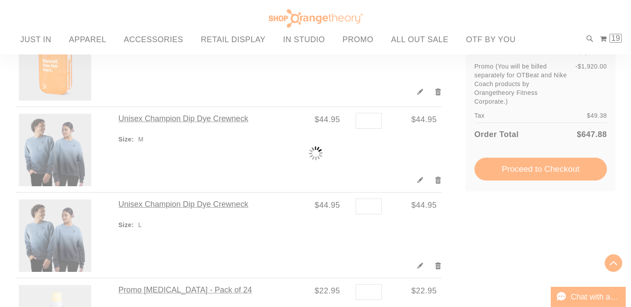
scroll to position [1009, 0]
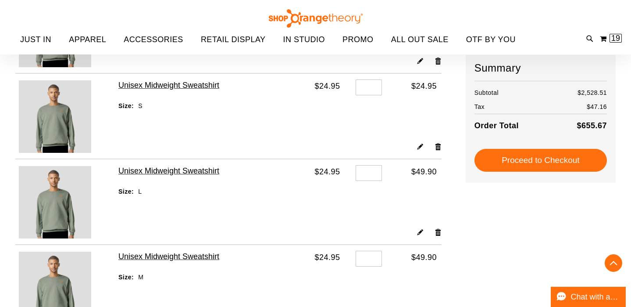
scroll to position [250, 0]
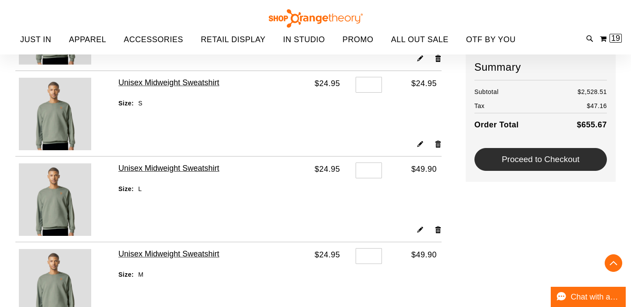
click at [501, 165] on button "Proceed to Checkout" at bounding box center [541, 159] width 132 height 23
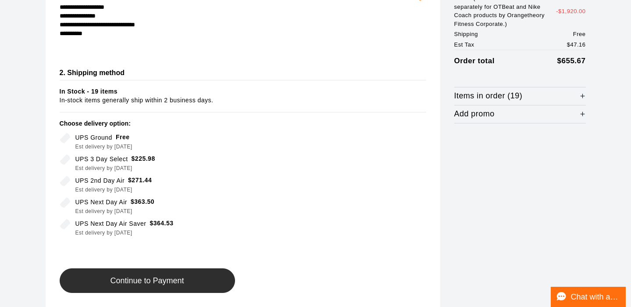
scroll to position [133, 0]
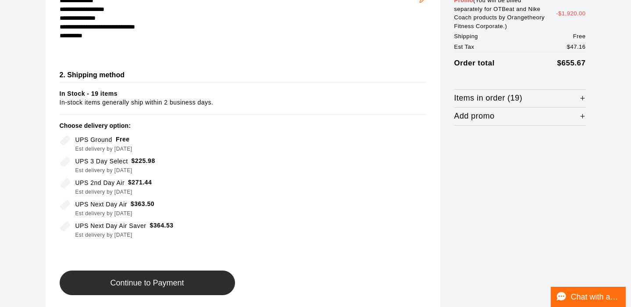
click at [142, 286] on span "Continue to Payment" at bounding box center [147, 283] width 74 height 8
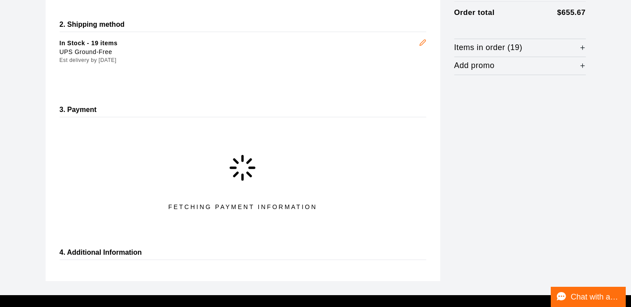
scroll to position [205, 0]
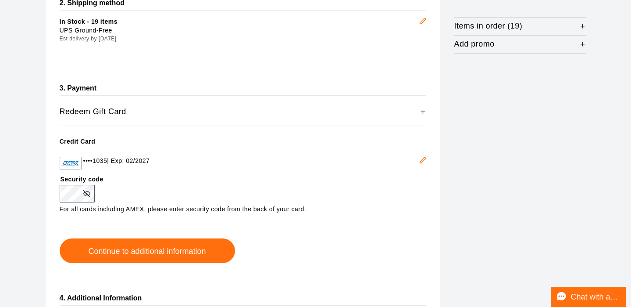
click at [421, 159] on icon "Edit" at bounding box center [422, 160] width 7 height 7
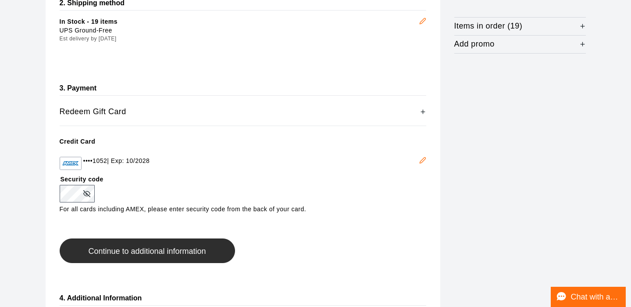
click at [118, 251] on span "Continue to additional information" at bounding box center [147, 251] width 118 height 8
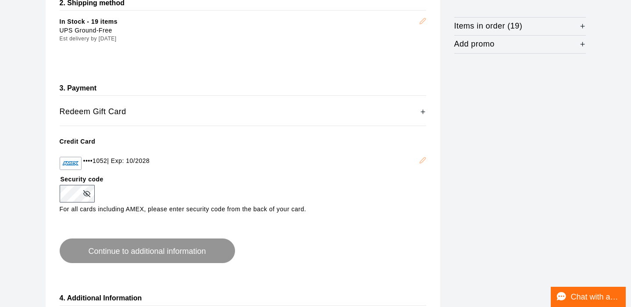
scroll to position [282, 0]
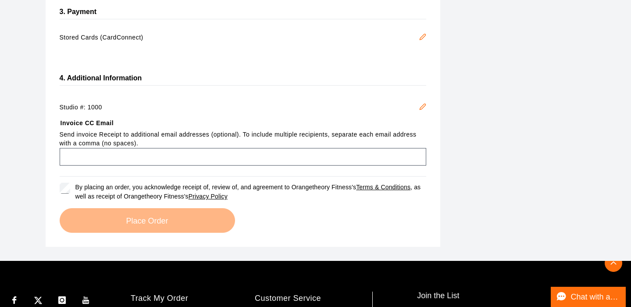
click at [420, 104] on icon "Edit" at bounding box center [422, 106] width 7 height 7
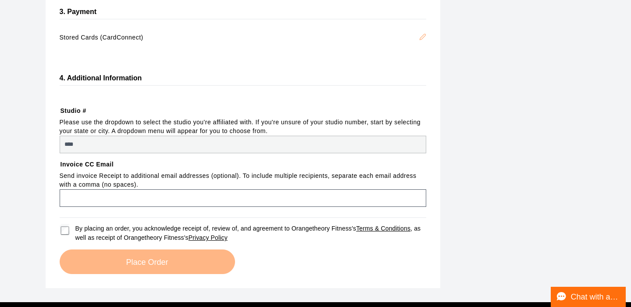
click at [147, 143] on input "****" at bounding box center [243, 145] width 367 height 18
select select "***"
select select "**********"
select select "*******"
select select "****"
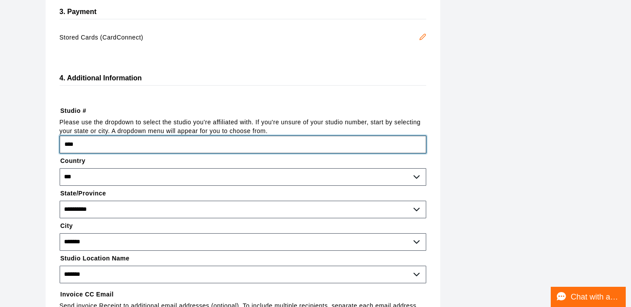
click at [89, 147] on input "****" at bounding box center [243, 145] width 367 height 18
type input "****"
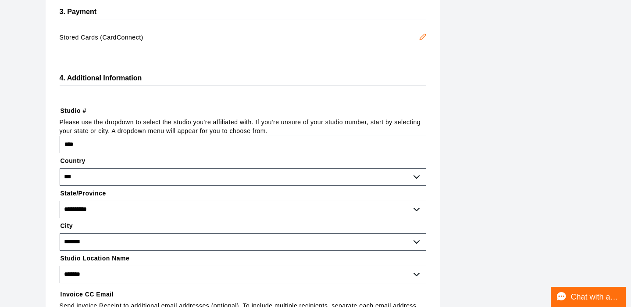
click at [172, 120] on span "Please use the dropdown to select the studio you're affiliated with. If you're …" at bounding box center [243, 127] width 367 height 18
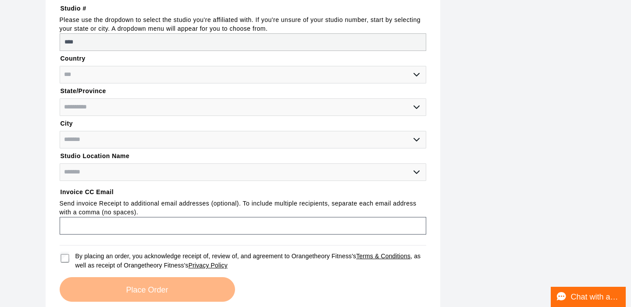
select select "********"
select select "****"
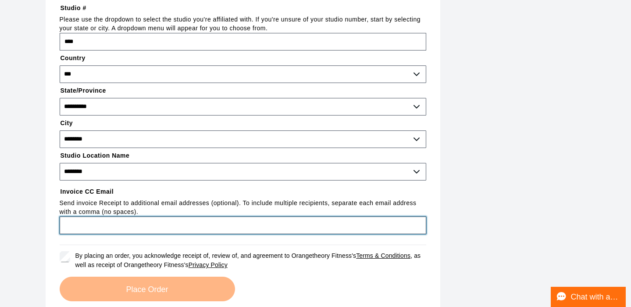
click at [156, 225] on input "Invoice CC Email" at bounding box center [243, 225] width 367 height 18
type input "**********"
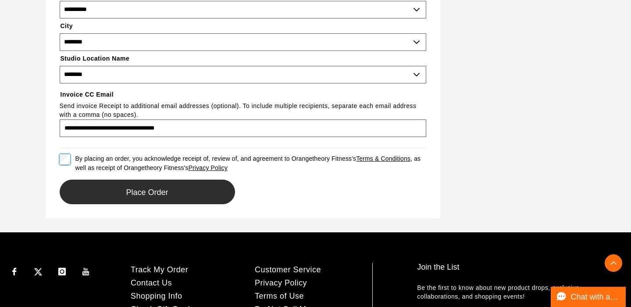
scroll to position [482, 0]
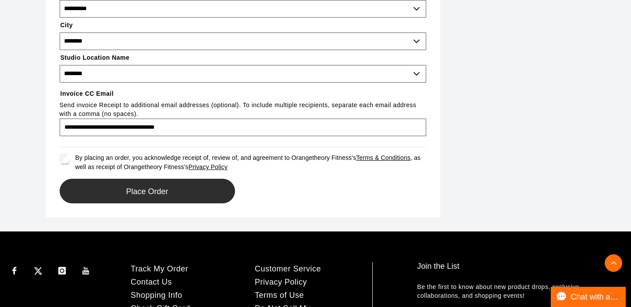
click at [133, 193] on span "Place Order" at bounding box center [147, 191] width 42 height 8
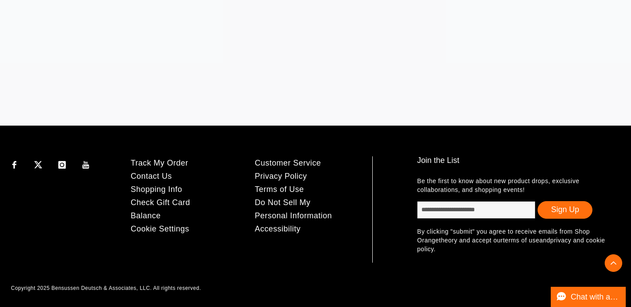
scroll to position [272, 0]
